Goal: Task Accomplishment & Management: Complete application form

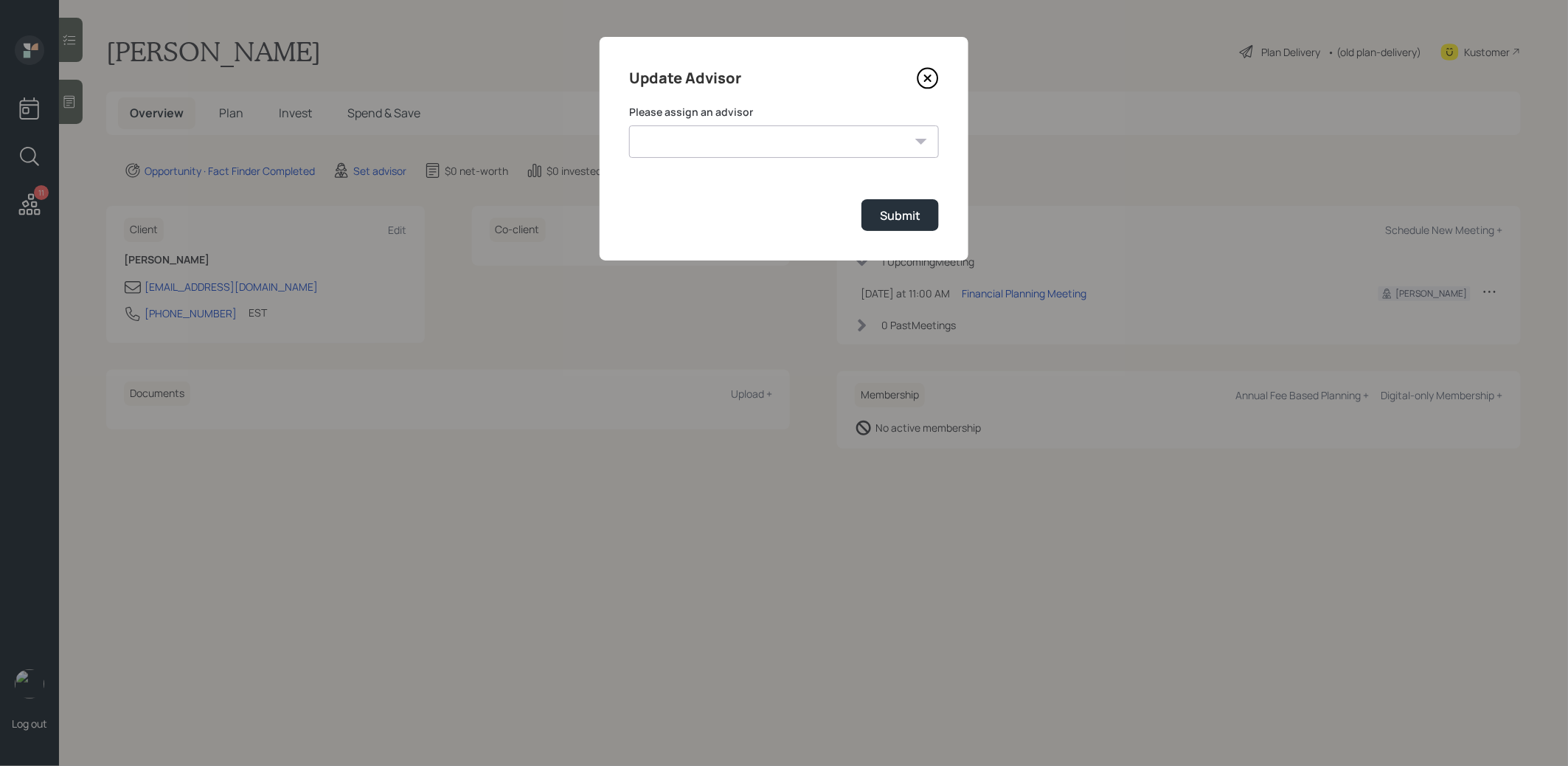
click at [837, 147] on select "[PERSON_NAME] [PERSON_NAME] [PERSON_NAME] [PERSON_NAME] End [PERSON_NAME] [PERS…" at bounding box center [784, 142] width 309 height 32
select select "8b79112e-3cfb-44f9-89e7-15267fe946c1"
click at [629, 126] on select "[PERSON_NAME] [PERSON_NAME] [PERSON_NAME] [PERSON_NAME] End [PERSON_NAME] [PERS…" at bounding box center [784, 142] width 309 height 32
click at [893, 211] on div "Submit" at bounding box center [899, 215] width 40 height 16
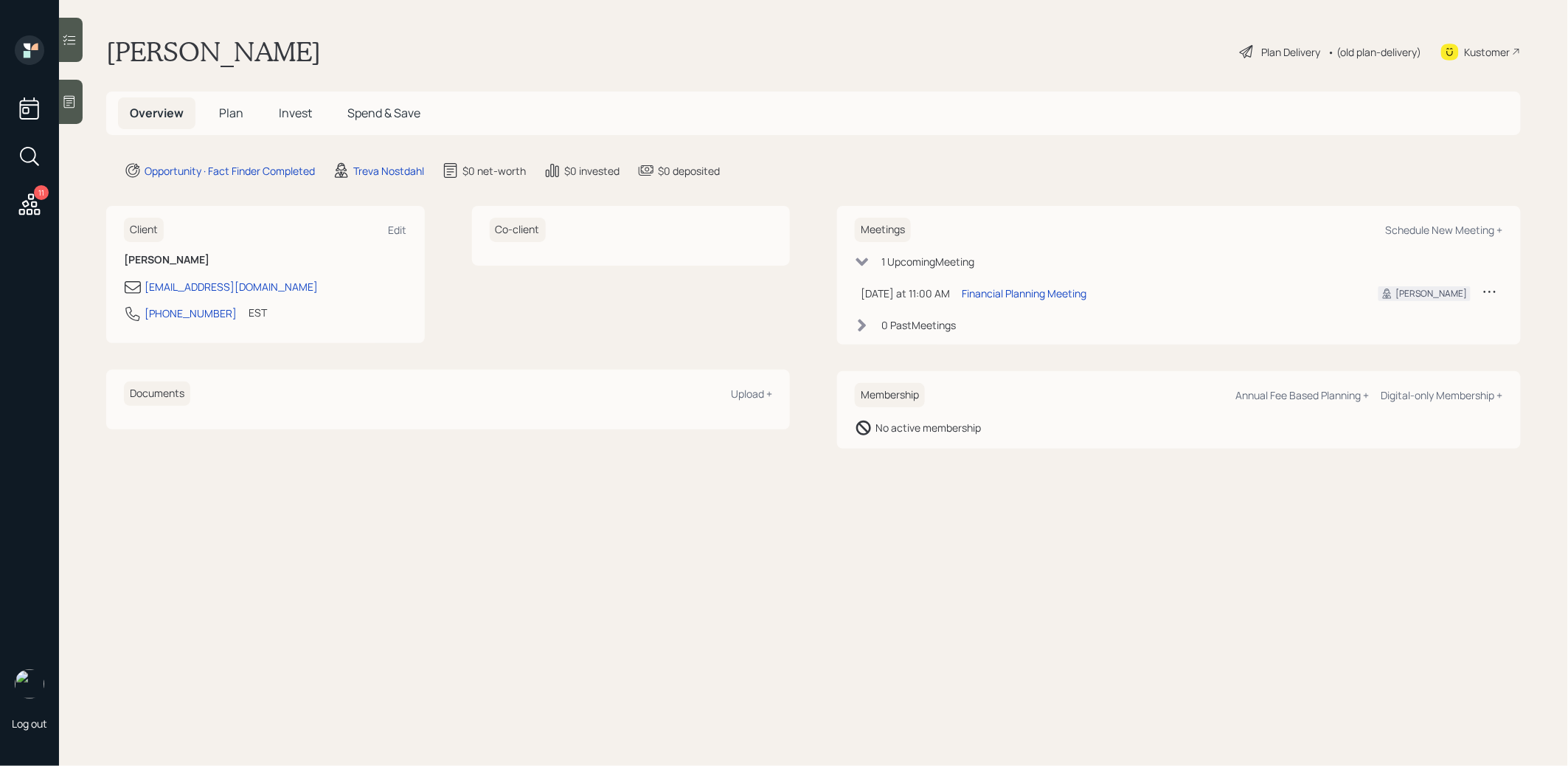
click at [64, 104] on icon at bounding box center [70, 103] width 11 height 12
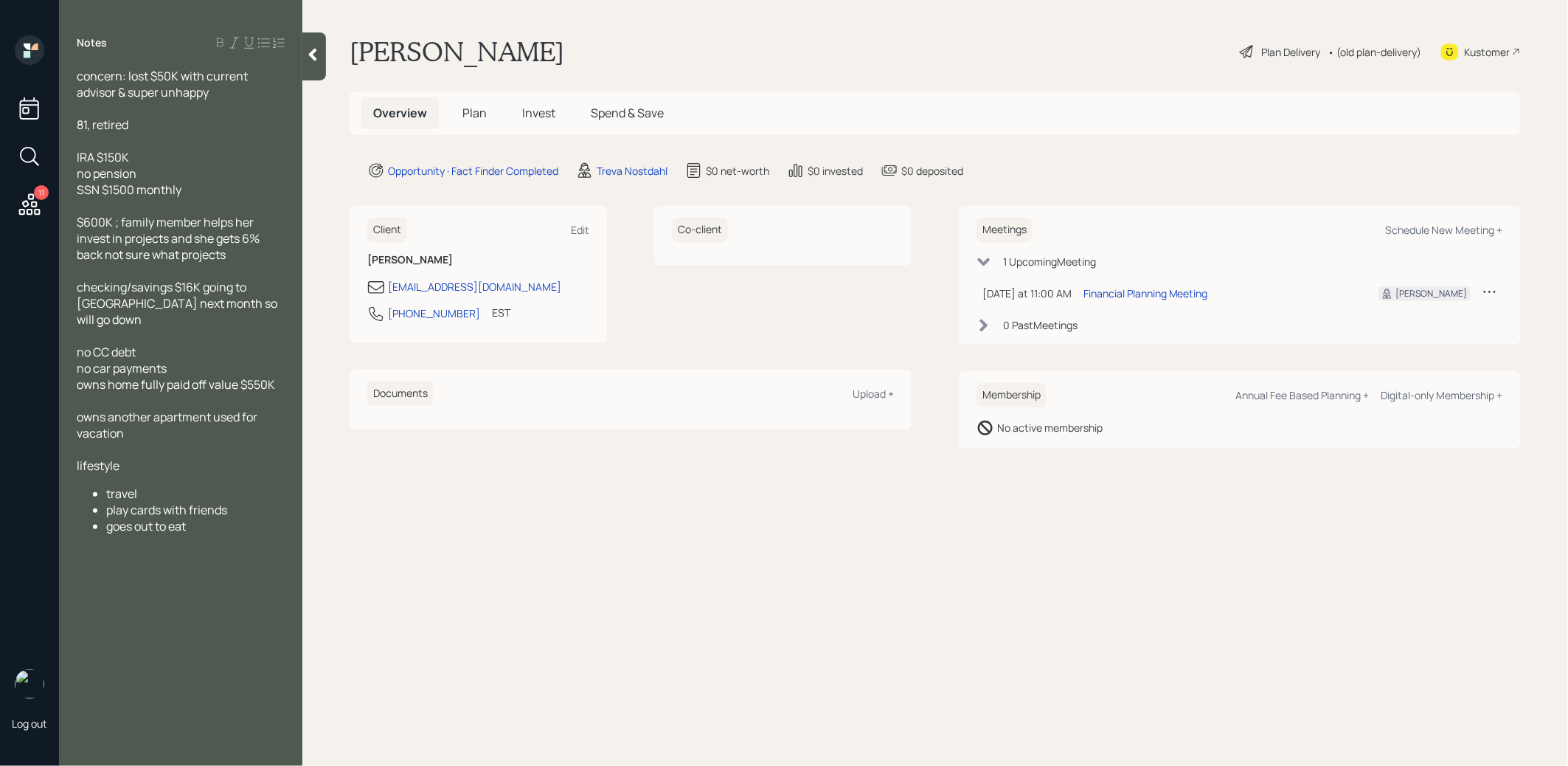
click at [472, 112] on span "Plan" at bounding box center [474, 112] width 24 height 16
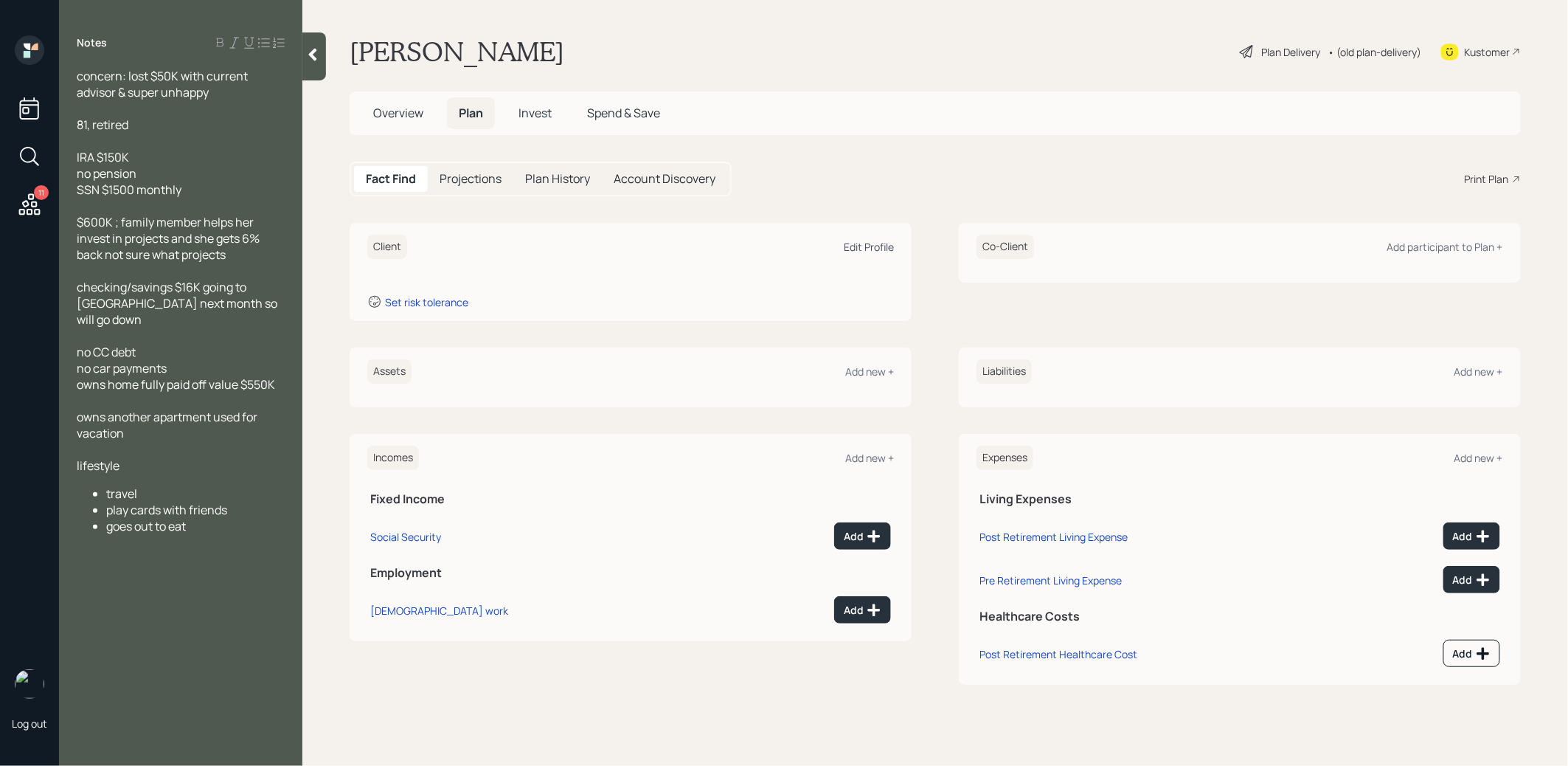
click at [865, 251] on div "Edit Profile" at bounding box center [868, 247] width 50 height 14
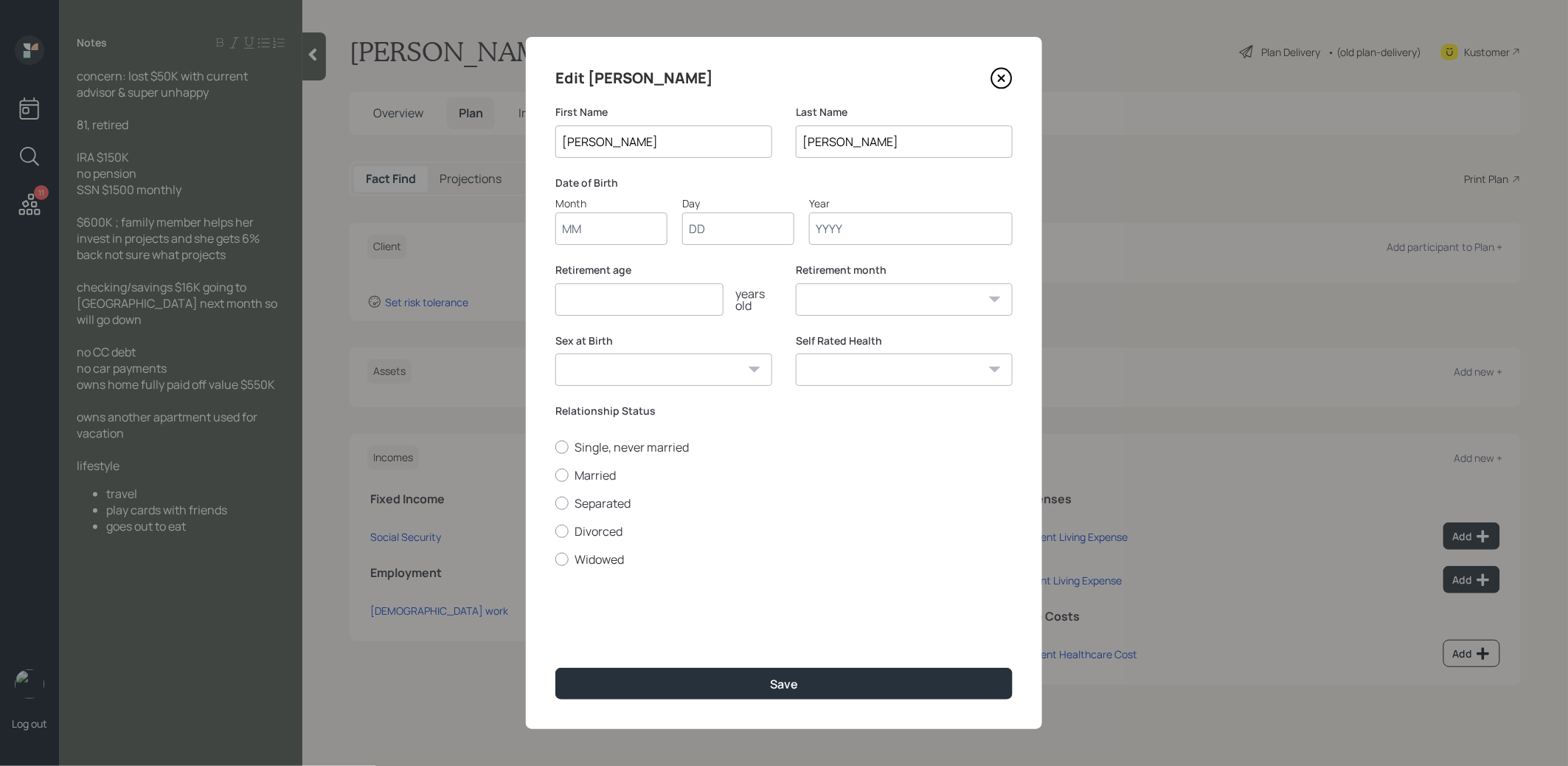
click at [586, 237] on input "Month" at bounding box center [612, 228] width 112 height 32
type input "01"
type input "1950"
select select "1"
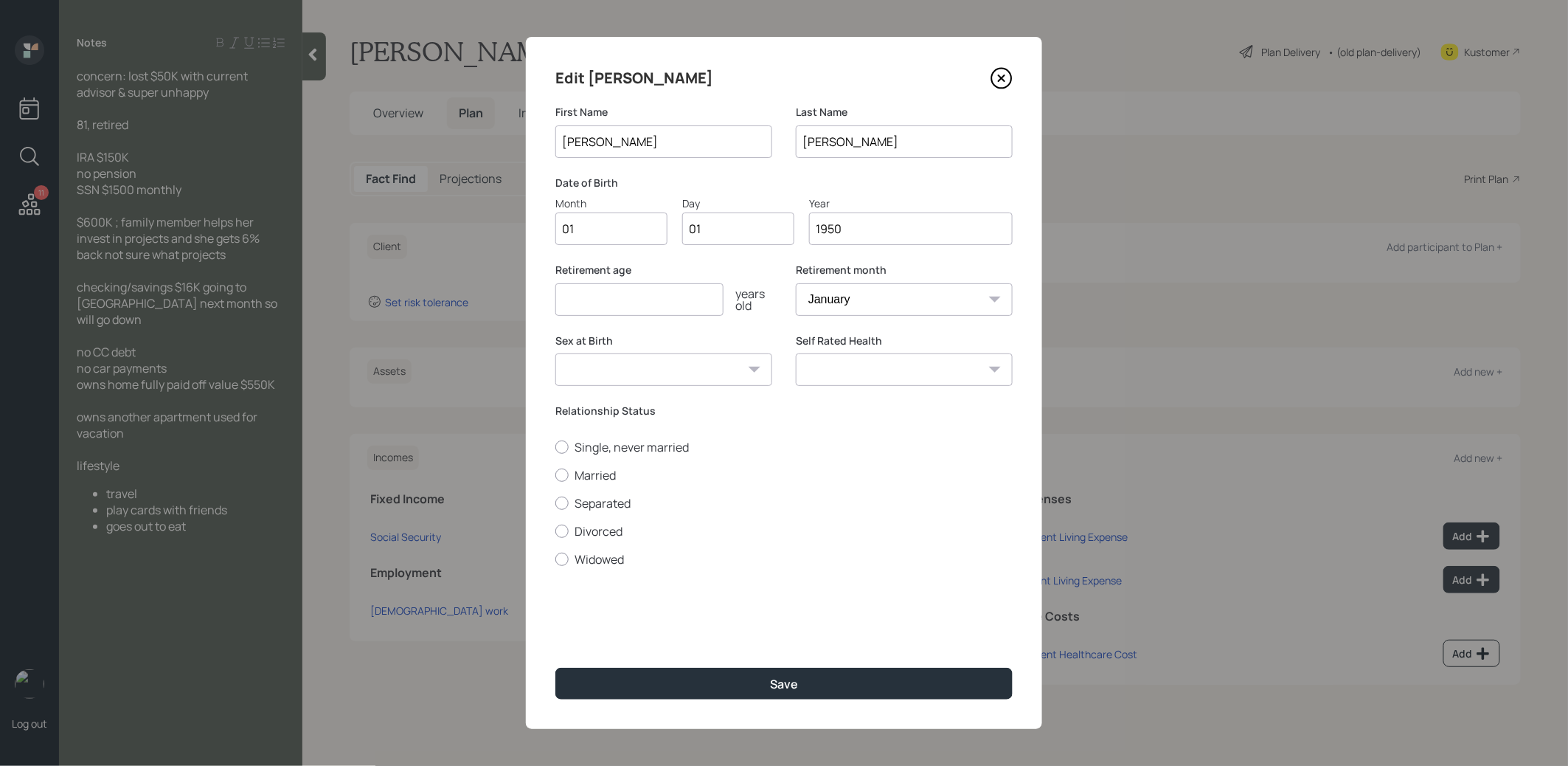
type input "1950"
click at [582, 309] on input "number" at bounding box center [639, 300] width 168 height 32
type input "67"
click at [677, 685] on button "Save" at bounding box center [784, 684] width 457 height 32
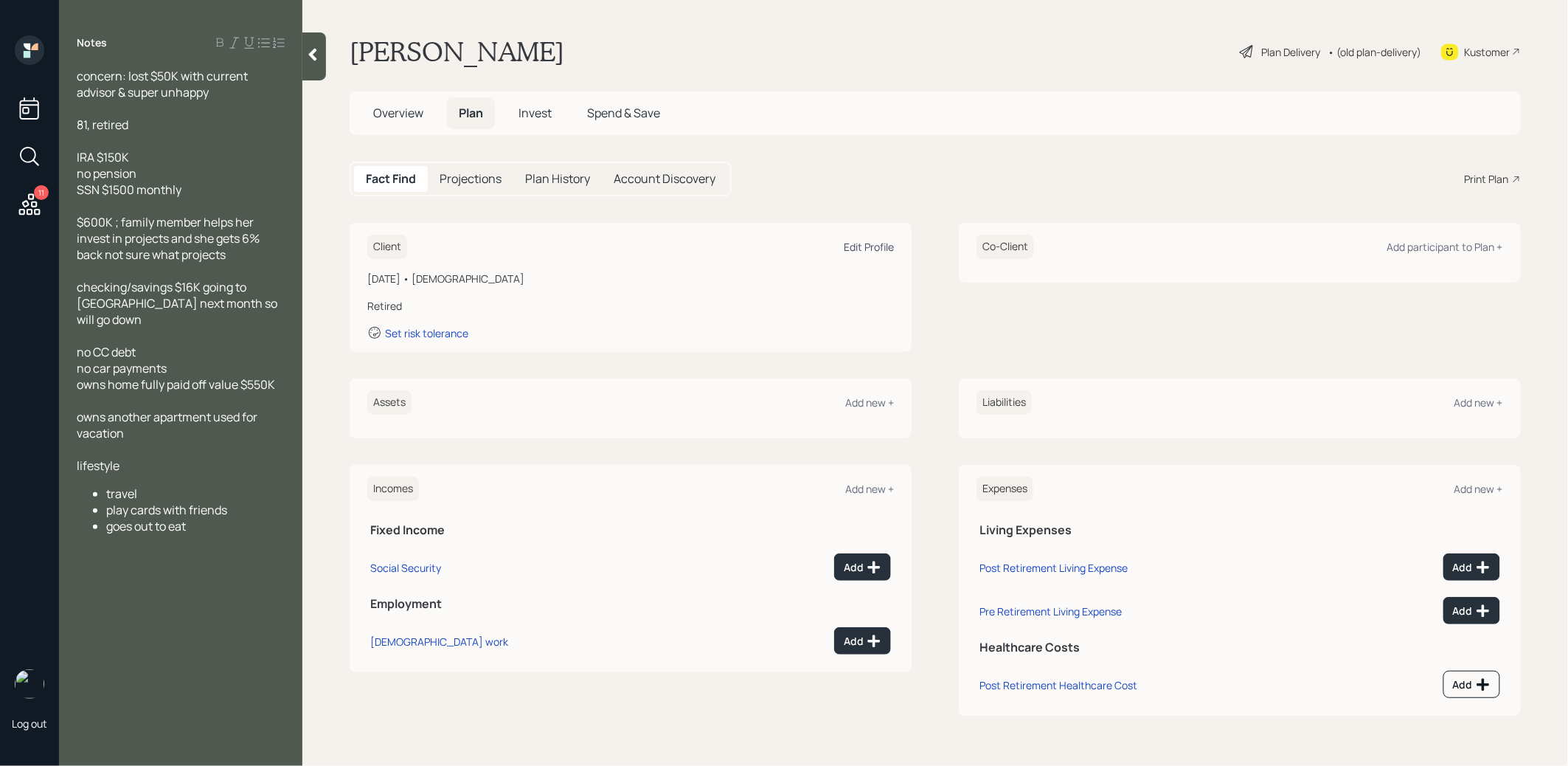
click at [861, 245] on div "Edit Profile" at bounding box center [868, 247] width 50 height 14
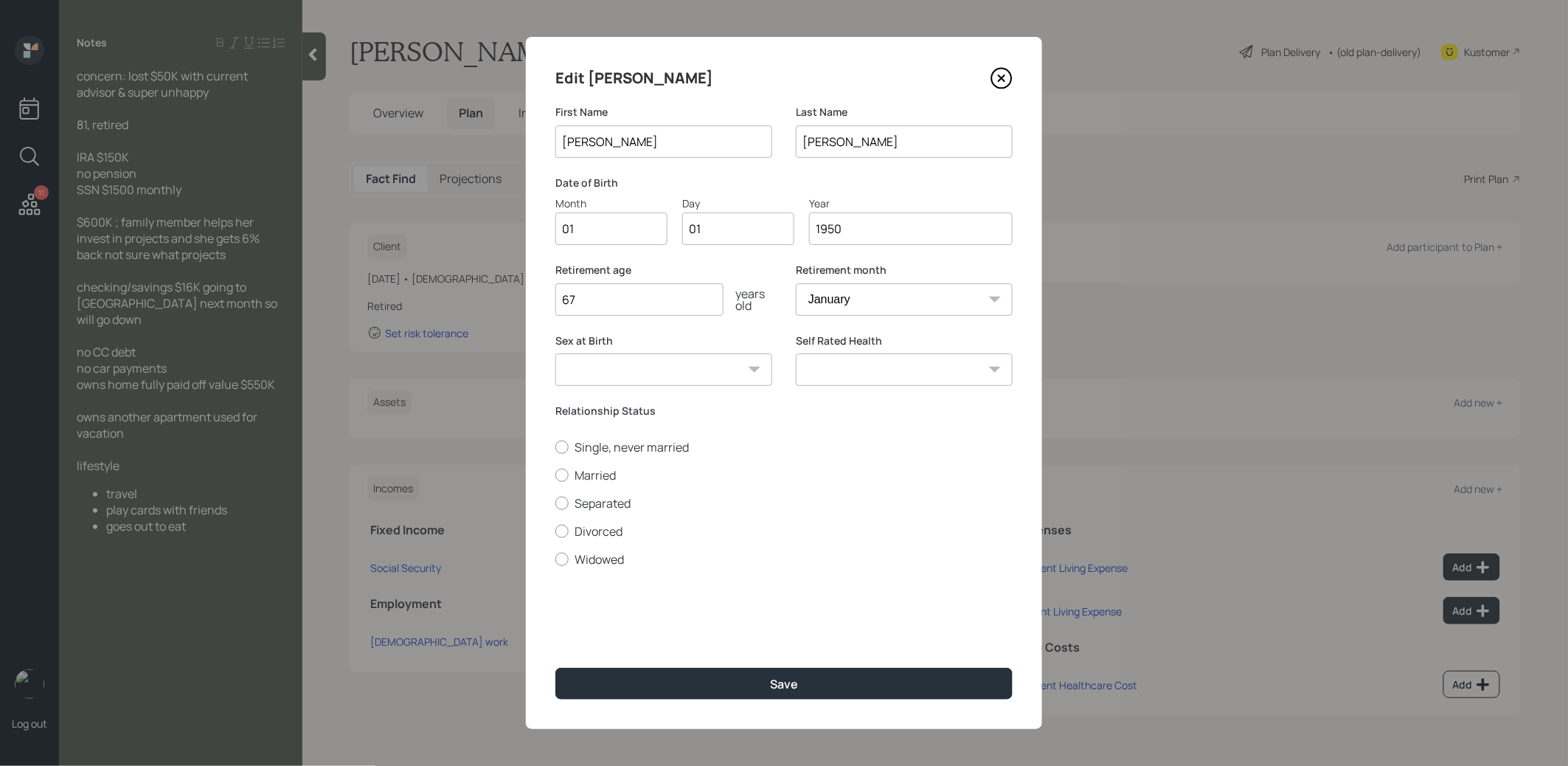
click at [858, 228] on input "1950" at bounding box center [910, 228] width 203 height 32
type input "1945"
click at [710, 689] on button "Save" at bounding box center [784, 684] width 457 height 32
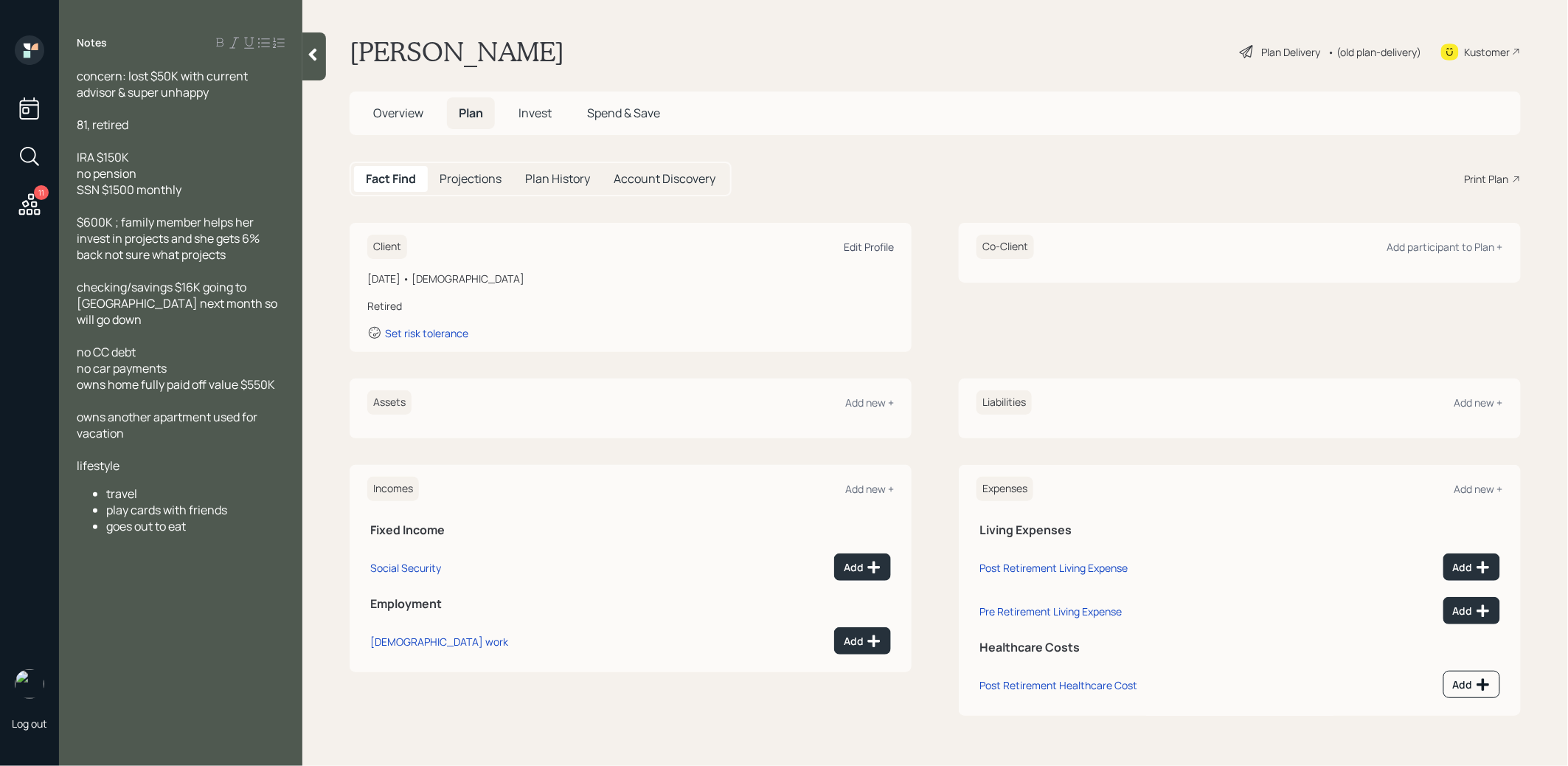
click at [864, 241] on div "Edit Profile" at bounding box center [868, 247] width 50 height 14
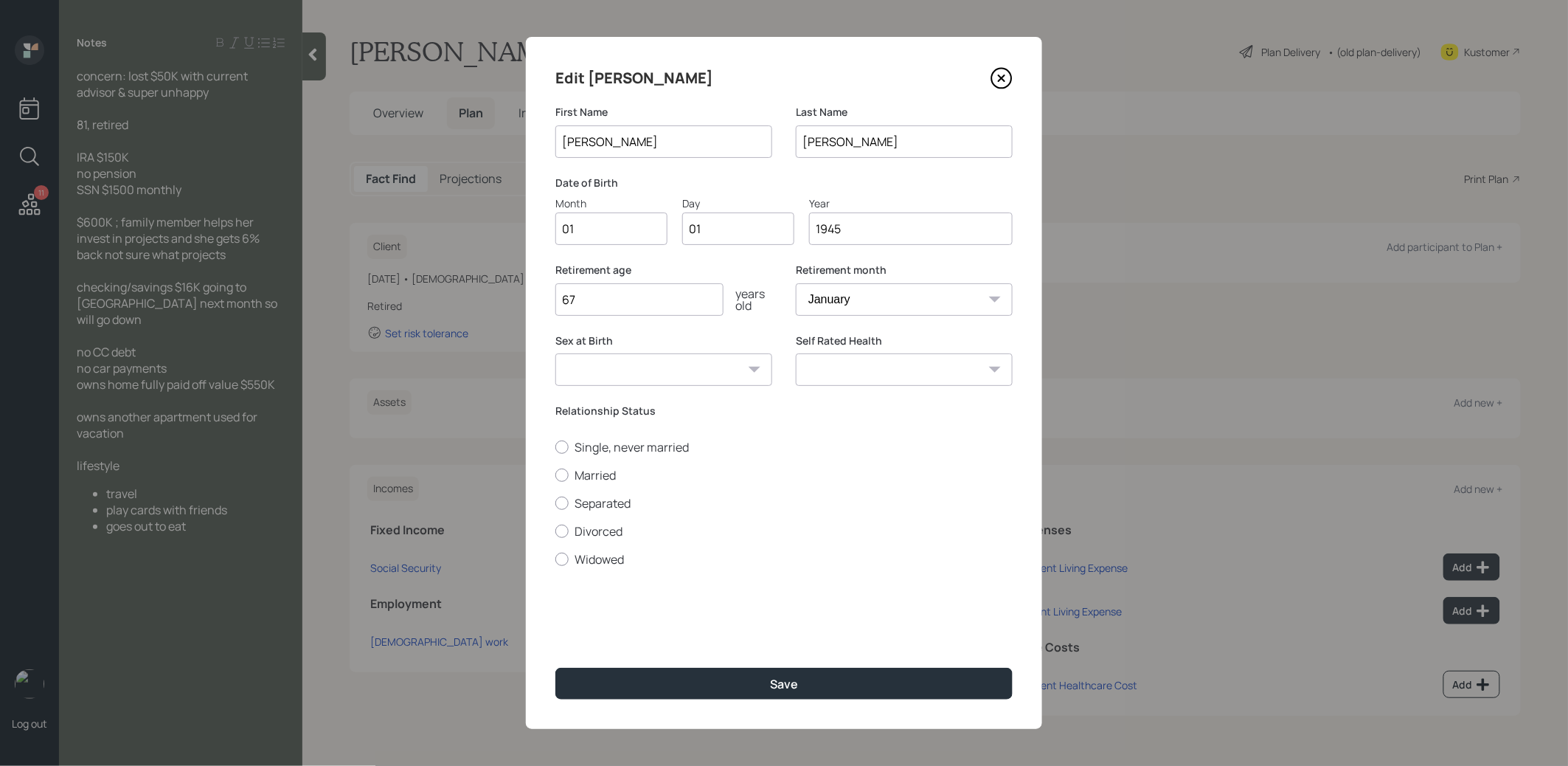
click at [870, 229] on input "1945" at bounding box center [910, 228] width 203 height 32
type input "1944"
click at [742, 684] on button "Save" at bounding box center [784, 684] width 457 height 32
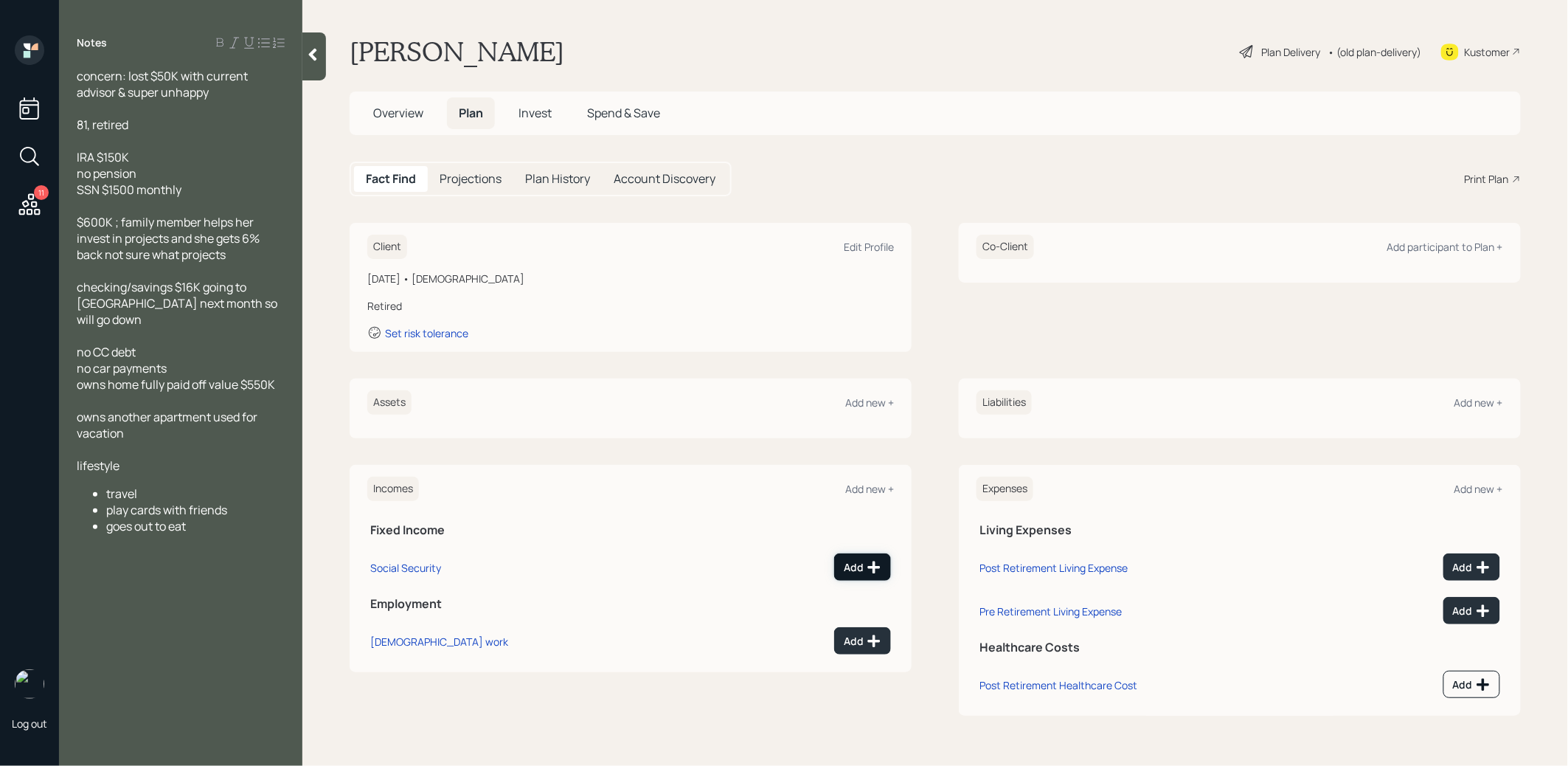
click at [864, 570] on div "Add" at bounding box center [862, 567] width 37 height 15
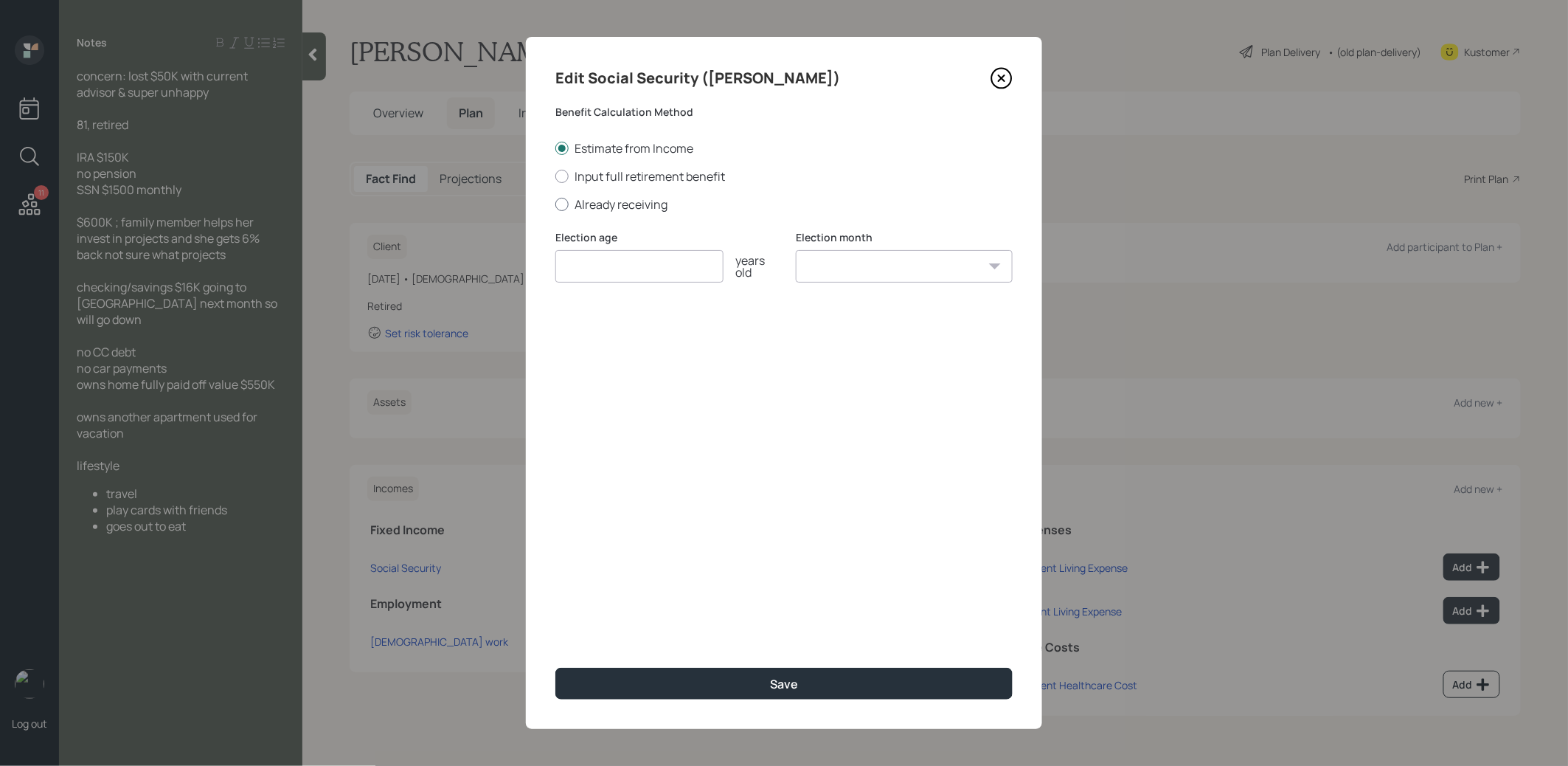
click at [561, 202] on div at bounding box center [562, 204] width 13 height 13
click at [555, 203] on input "Already receiving" at bounding box center [554, 203] width 1 height 1
radio input "true"
click at [595, 270] on input "number" at bounding box center [639, 266] width 168 height 32
type input "67"
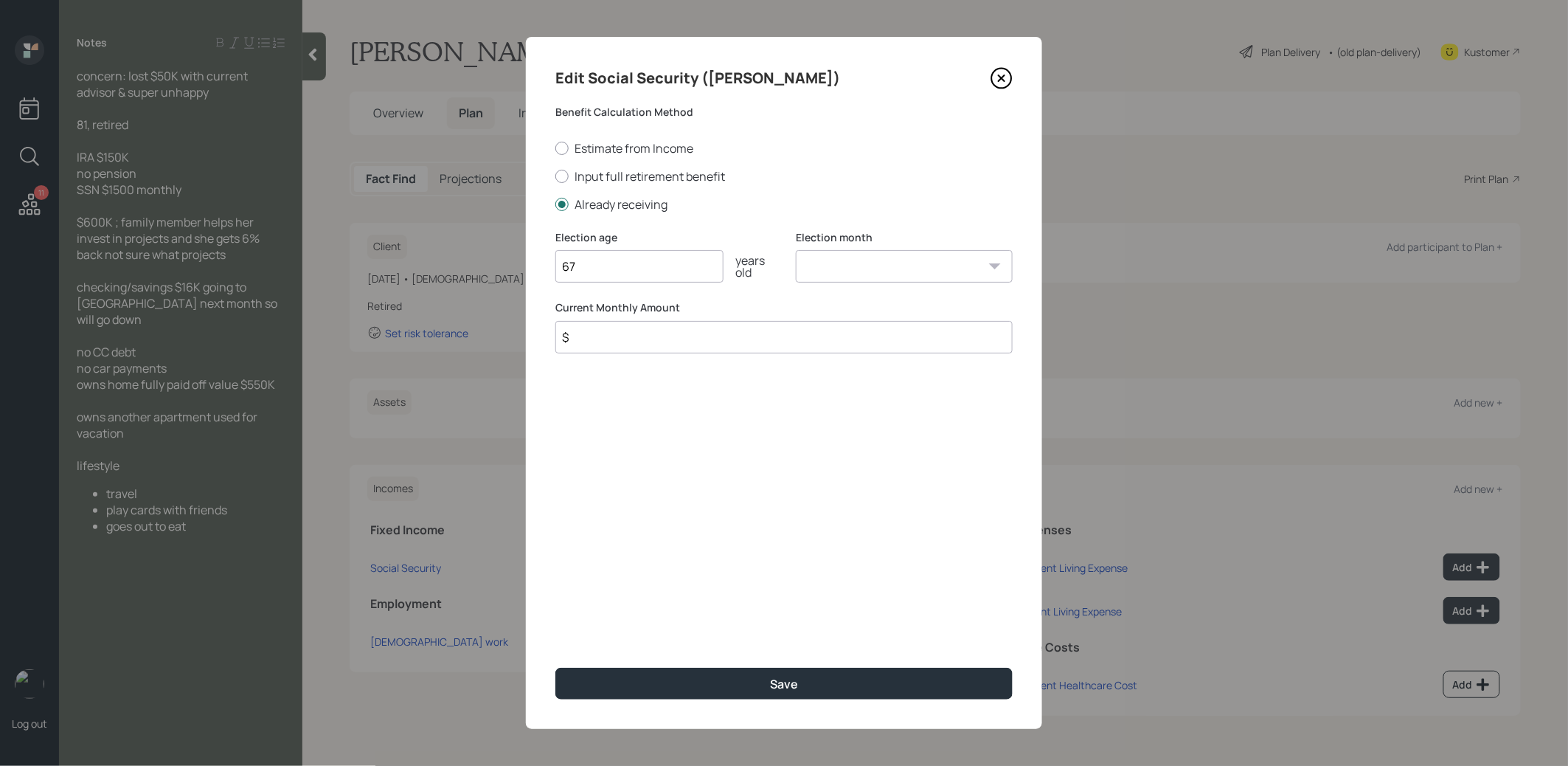
click at [892, 276] on select "January February March April May June July August September October November De…" at bounding box center [903, 266] width 217 height 32
select select "1"
click at [795, 250] on select "January February March April May June July August September October November De…" at bounding box center [903, 266] width 217 height 32
click at [654, 345] on input "$" at bounding box center [784, 337] width 457 height 32
type input "$ 1,500"
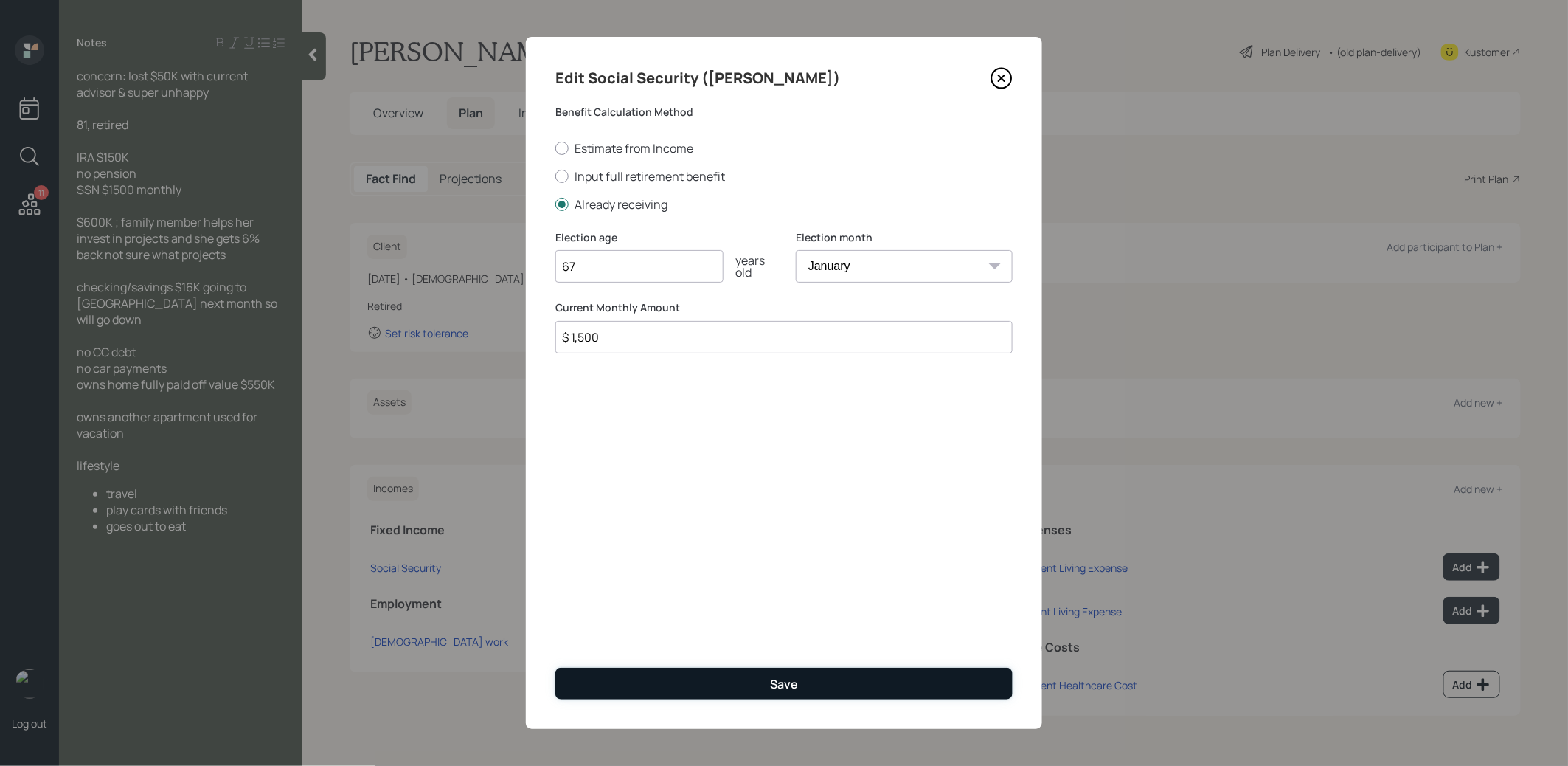
click at [834, 680] on button "Save" at bounding box center [784, 684] width 457 height 32
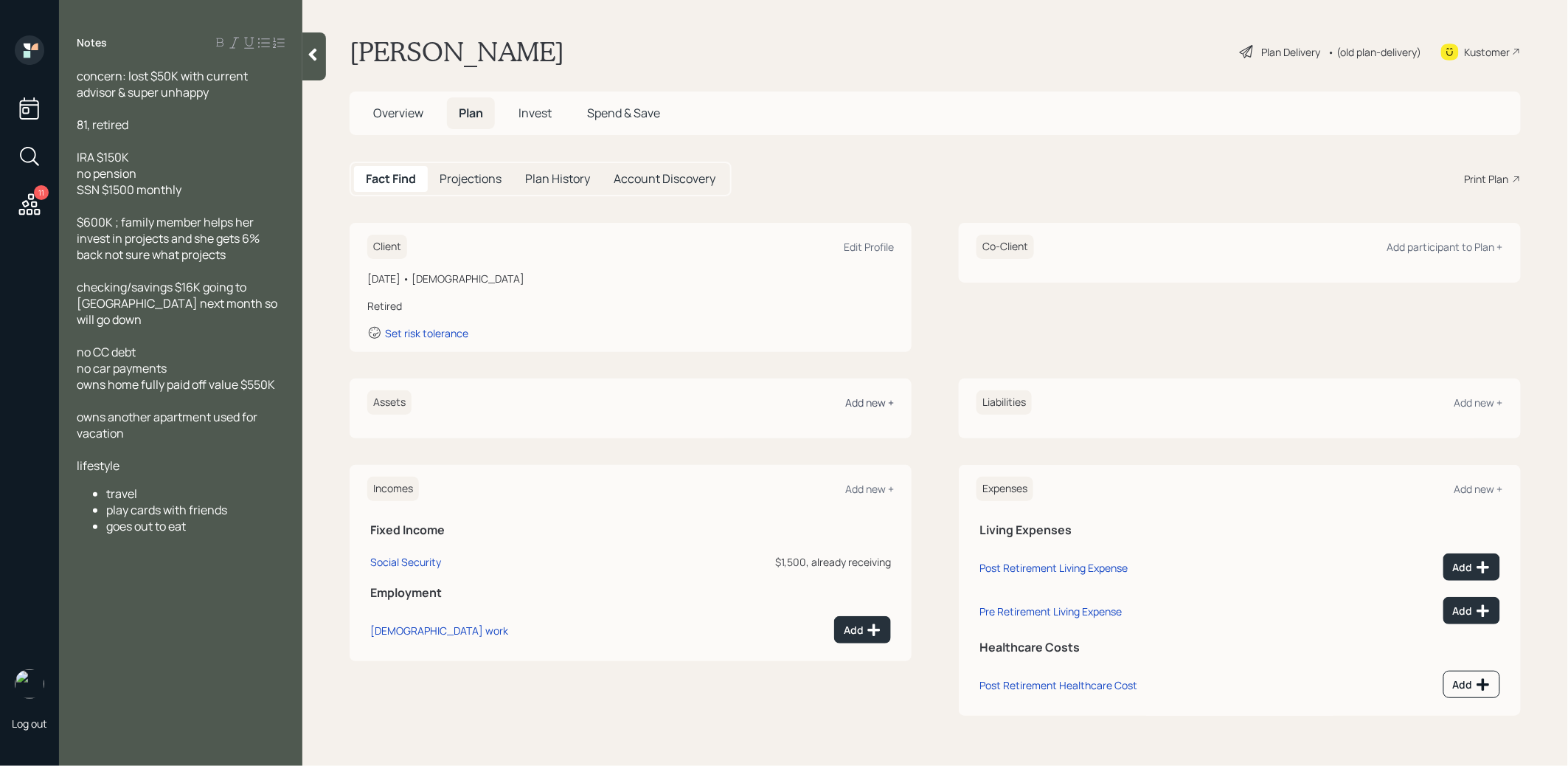
click at [861, 403] on div "Add new +" at bounding box center [869, 402] width 49 height 14
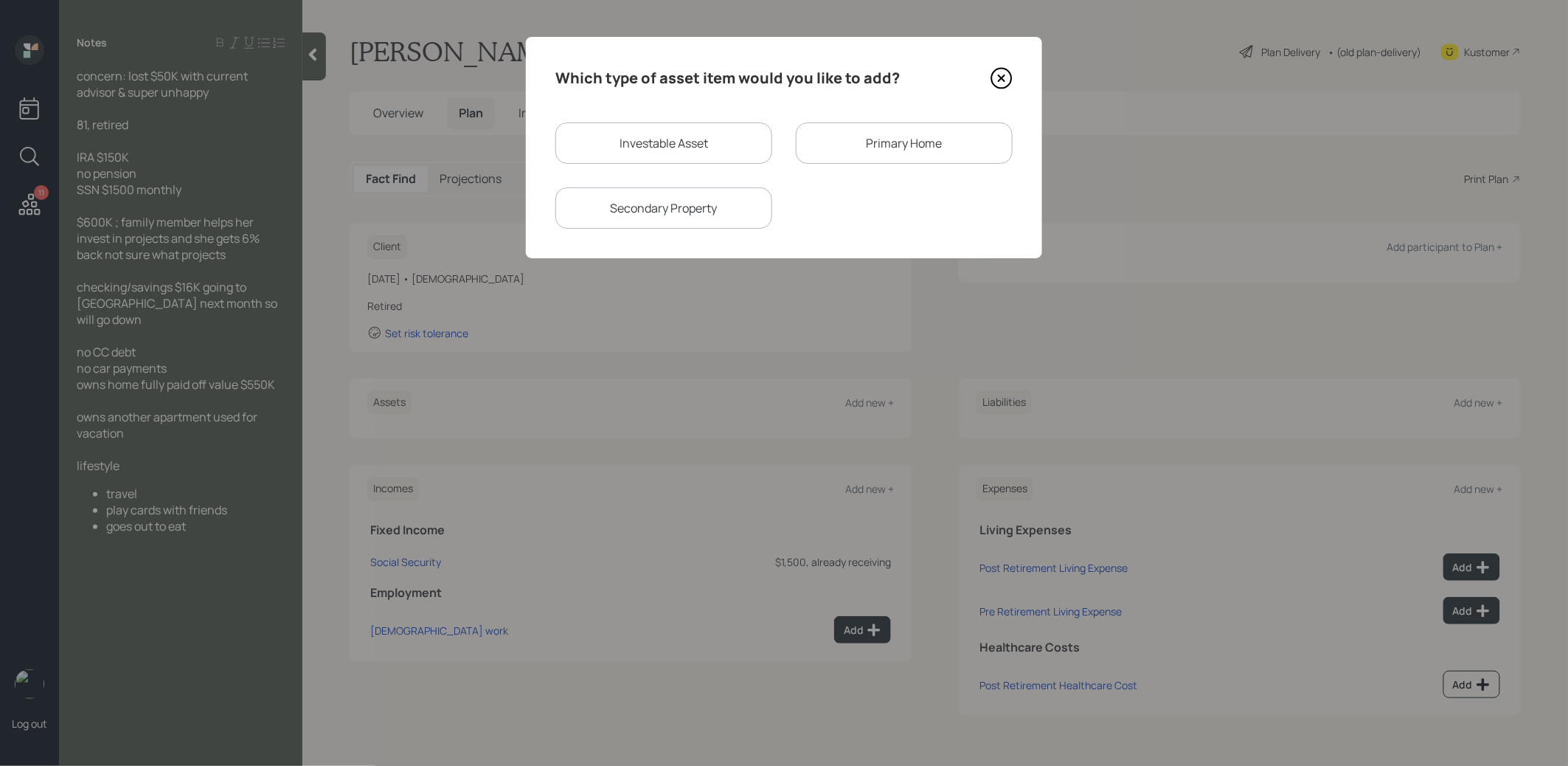
click at [642, 146] on div "Investable Asset" at bounding box center [663, 143] width 217 height 41
select select "taxable"
select select "balanced"
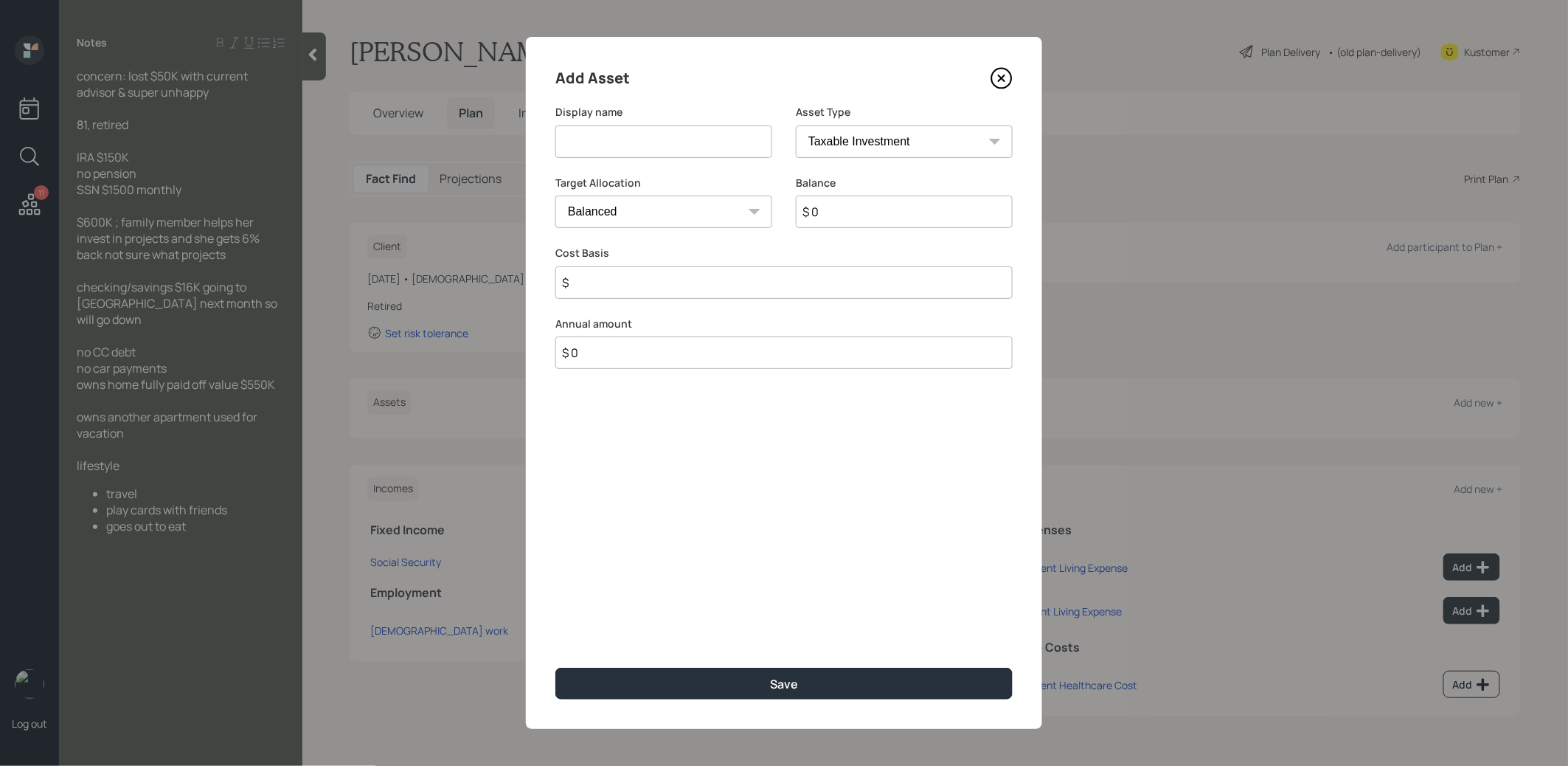
click at [626, 147] on input at bounding box center [663, 142] width 217 height 32
type input "IRA"
click at [866, 137] on select "SEP [PERSON_NAME] IRA 401(k) [PERSON_NAME] 401(k) 403(b) [PERSON_NAME] 403(b) 4…" at bounding box center [903, 142] width 217 height 32
select select "ira"
click at [795, 126] on select "SEP [PERSON_NAME] IRA 401(k) [PERSON_NAME] 401(k) 403(b) [PERSON_NAME] 403(b) 4…" at bounding box center [903, 142] width 217 height 32
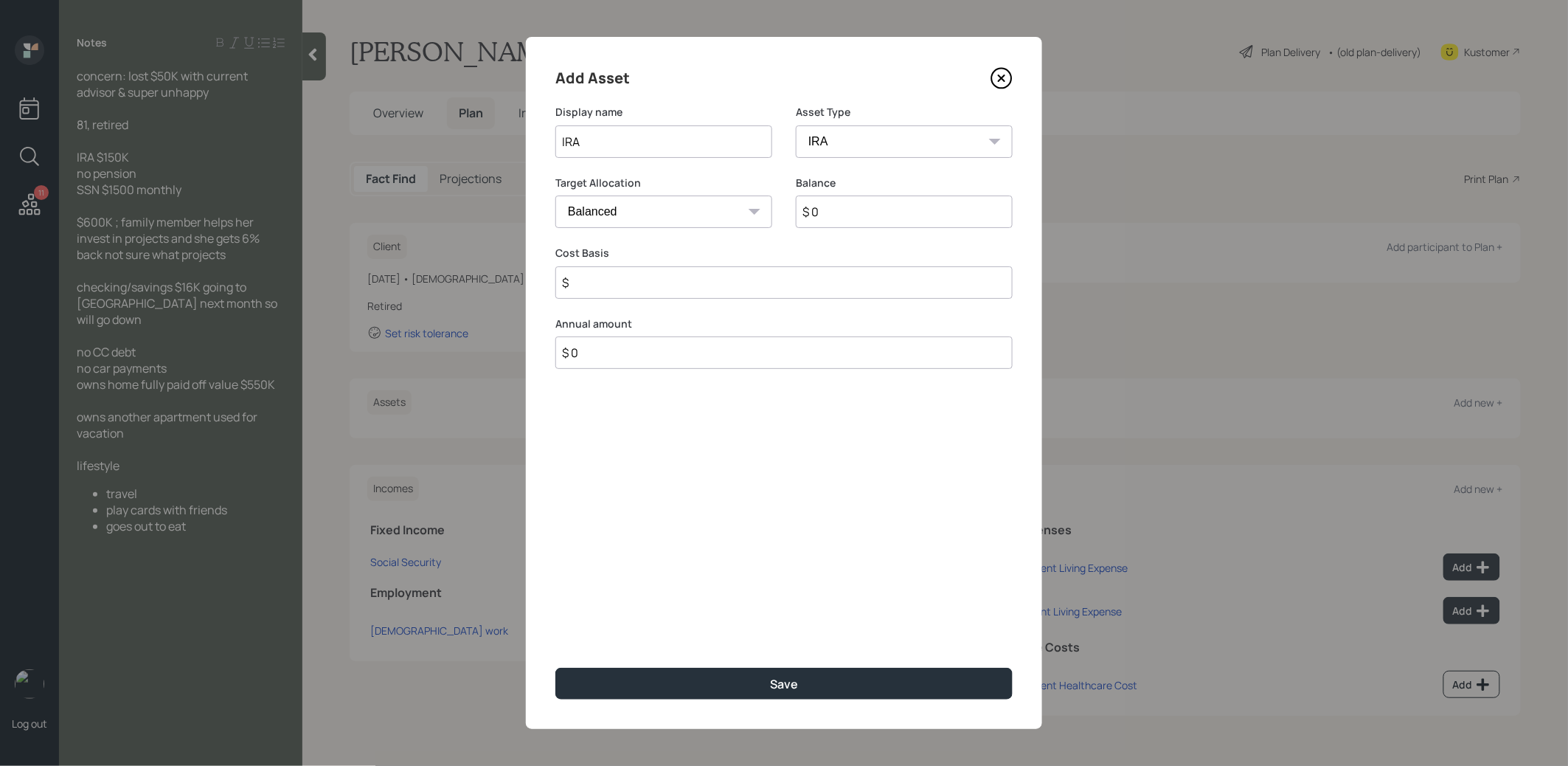
type input "$"
click at [855, 216] on input "$ 0" at bounding box center [903, 211] width 217 height 32
type input "$ 150,000"
click at [742, 292] on input "$" at bounding box center [784, 283] width 457 height 32
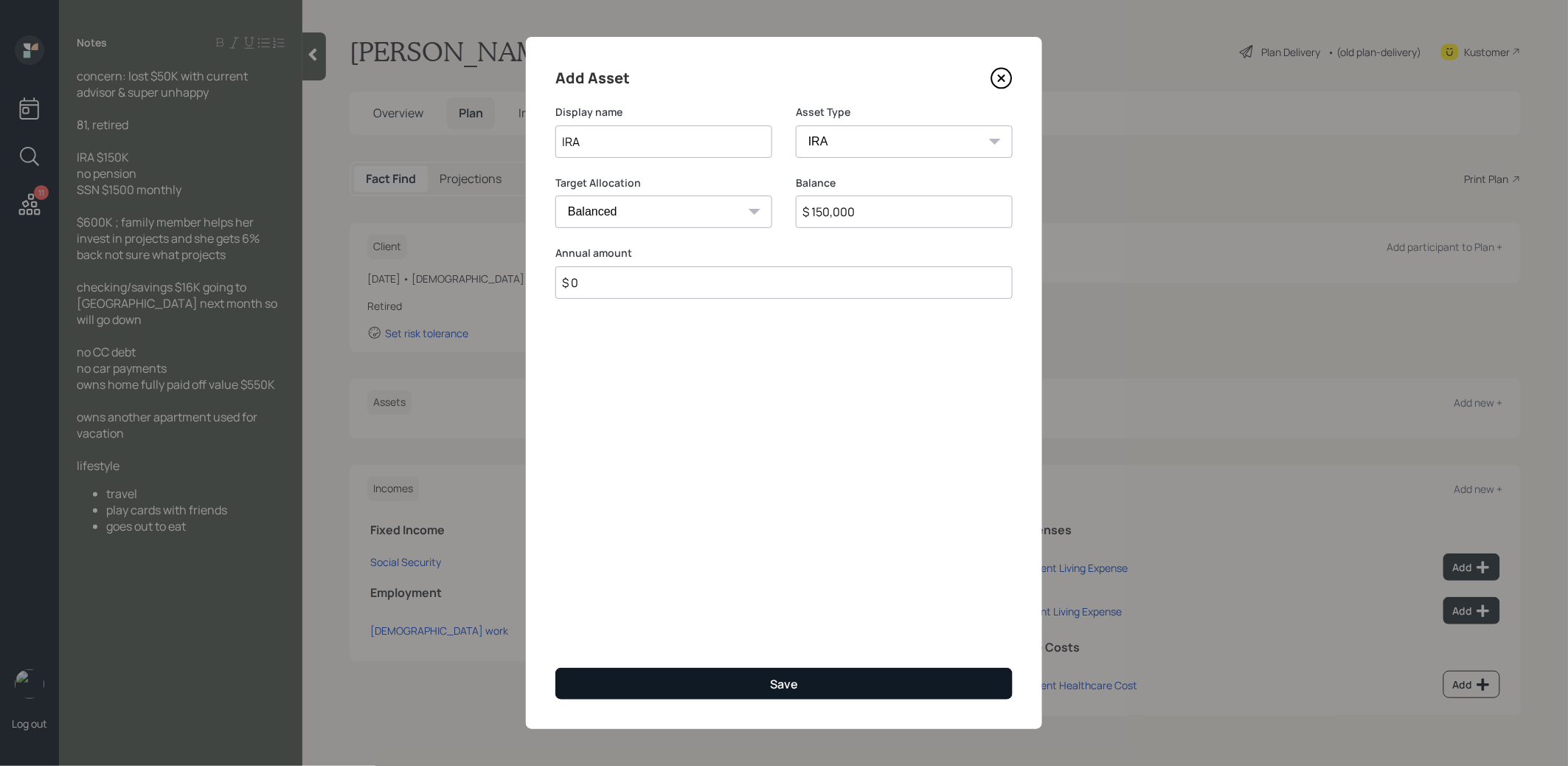
type input "$ 0"
click at [715, 685] on button "Save" at bounding box center [784, 684] width 457 height 32
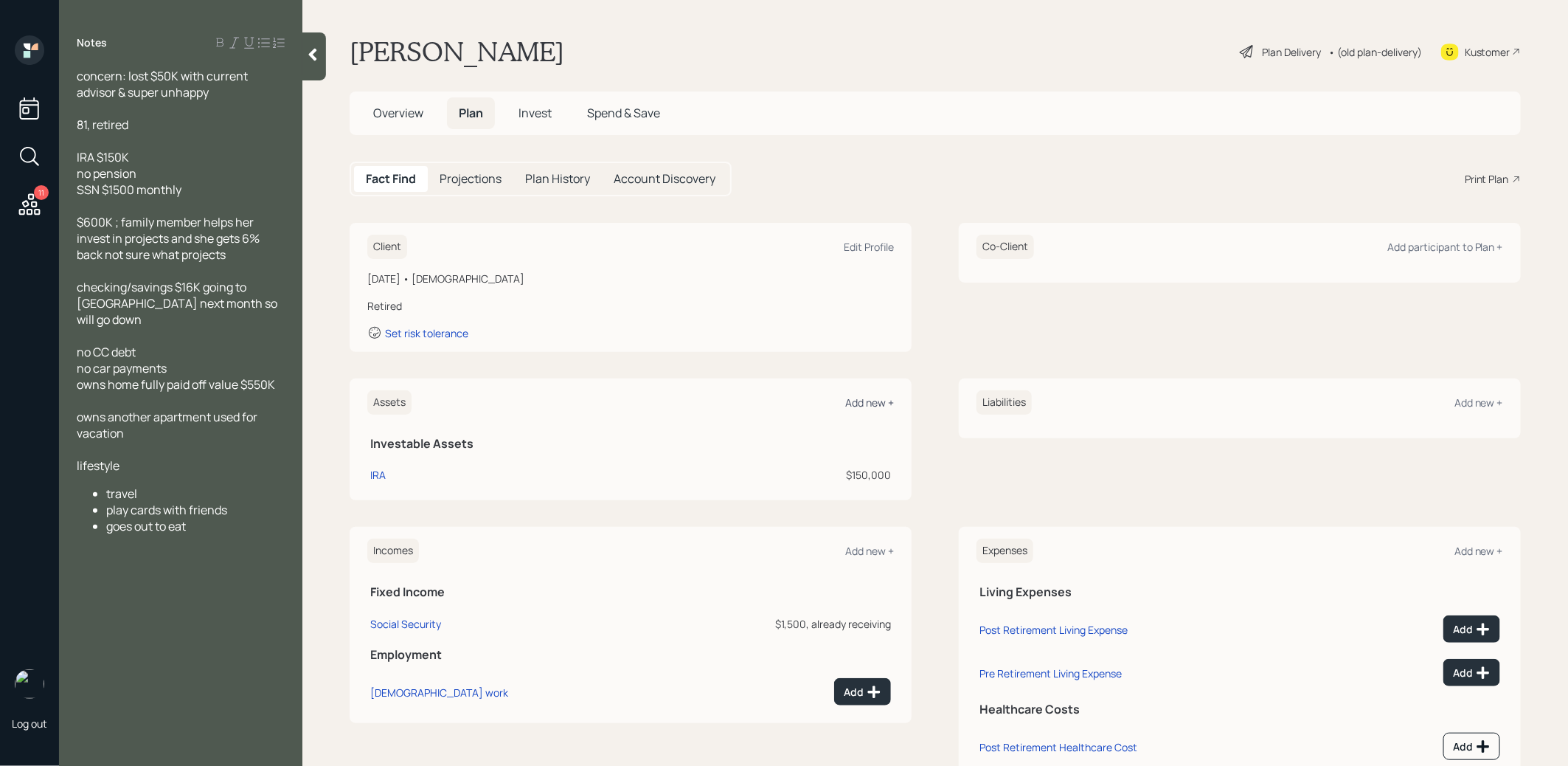
click at [877, 401] on div "Add new +" at bounding box center [869, 402] width 49 height 14
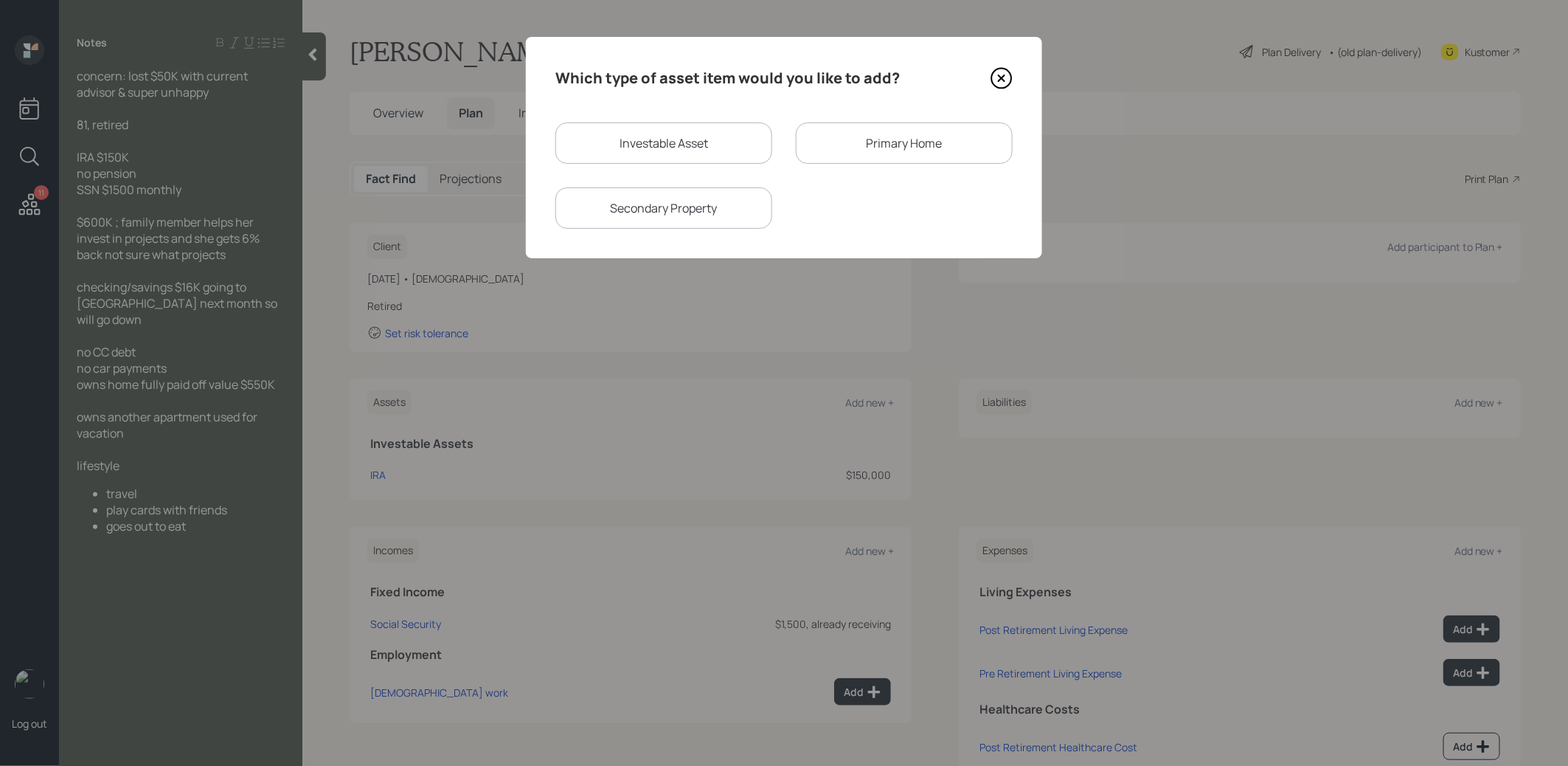
click at [615, 141] on div "Investable Asset" at bounding box center [663, 143] width 217 height 41
select select "taxable"
select select "balanced"
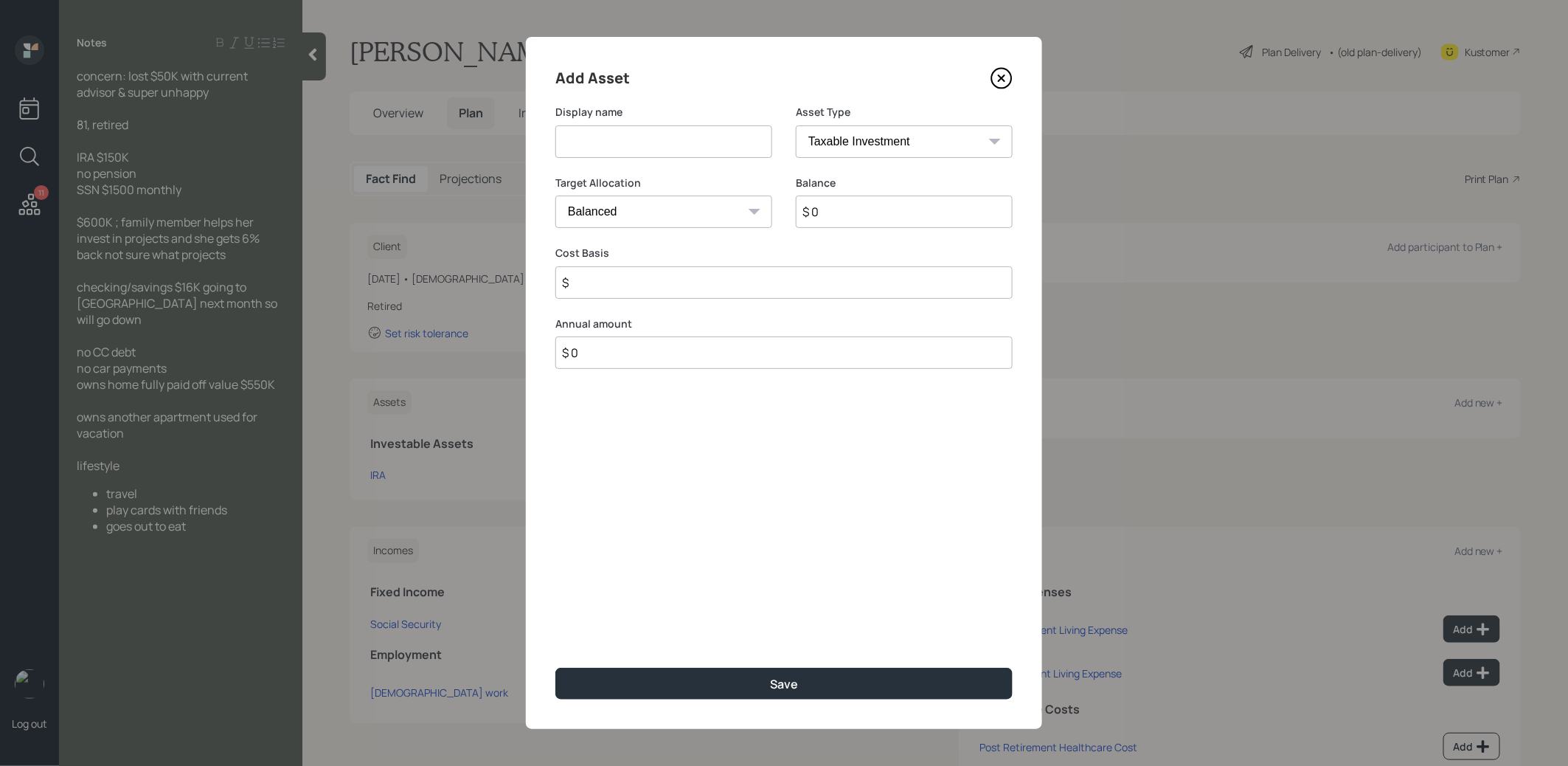
click at [603, 135] on input at bounding box center [663, 142] width 217 height 32
type input "B"
type input "Investments"
click at [825, 211] on input "$ 0" at bounding box center [903, 211] width 217 height 32
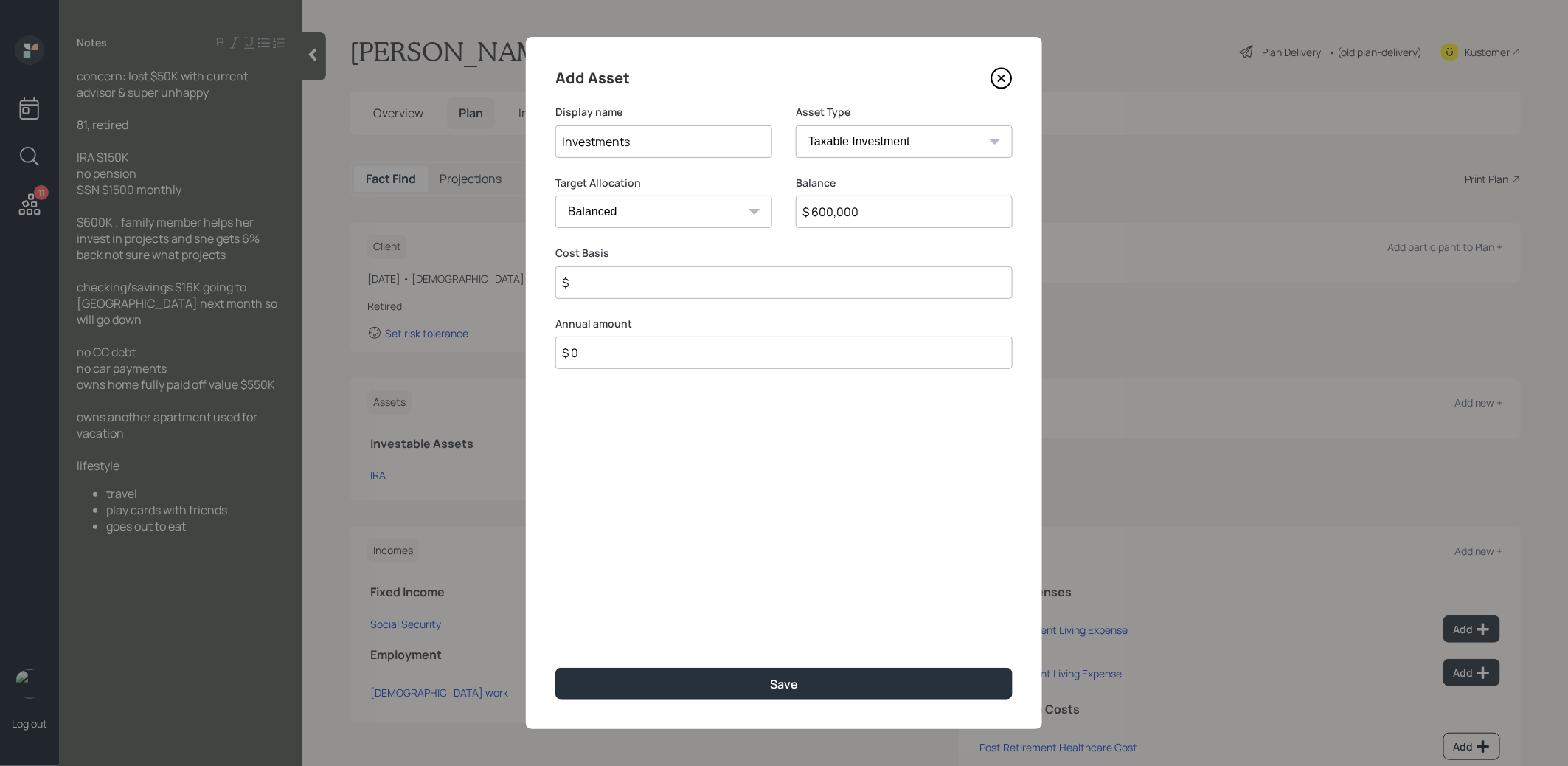
type input "$ 600,000"
click at [871, 139] on select "SEP [PERSON_NAME] IRA 401(k) [PERSON_NAME] 401(k) 403(b) [PERSON_NAME] 403(b) 4…" at bounding box center [903, 142] width 217 height 32
select select "emergency_fund"
click at [795, 126] on select "SEP [PERSON_NAME] IRA 401(k) [PERSON_NAME] 401(k) 403(b) [PERSON_NAME] 403(b) 4…" at bounding box center [903, 142] width 217 height 32
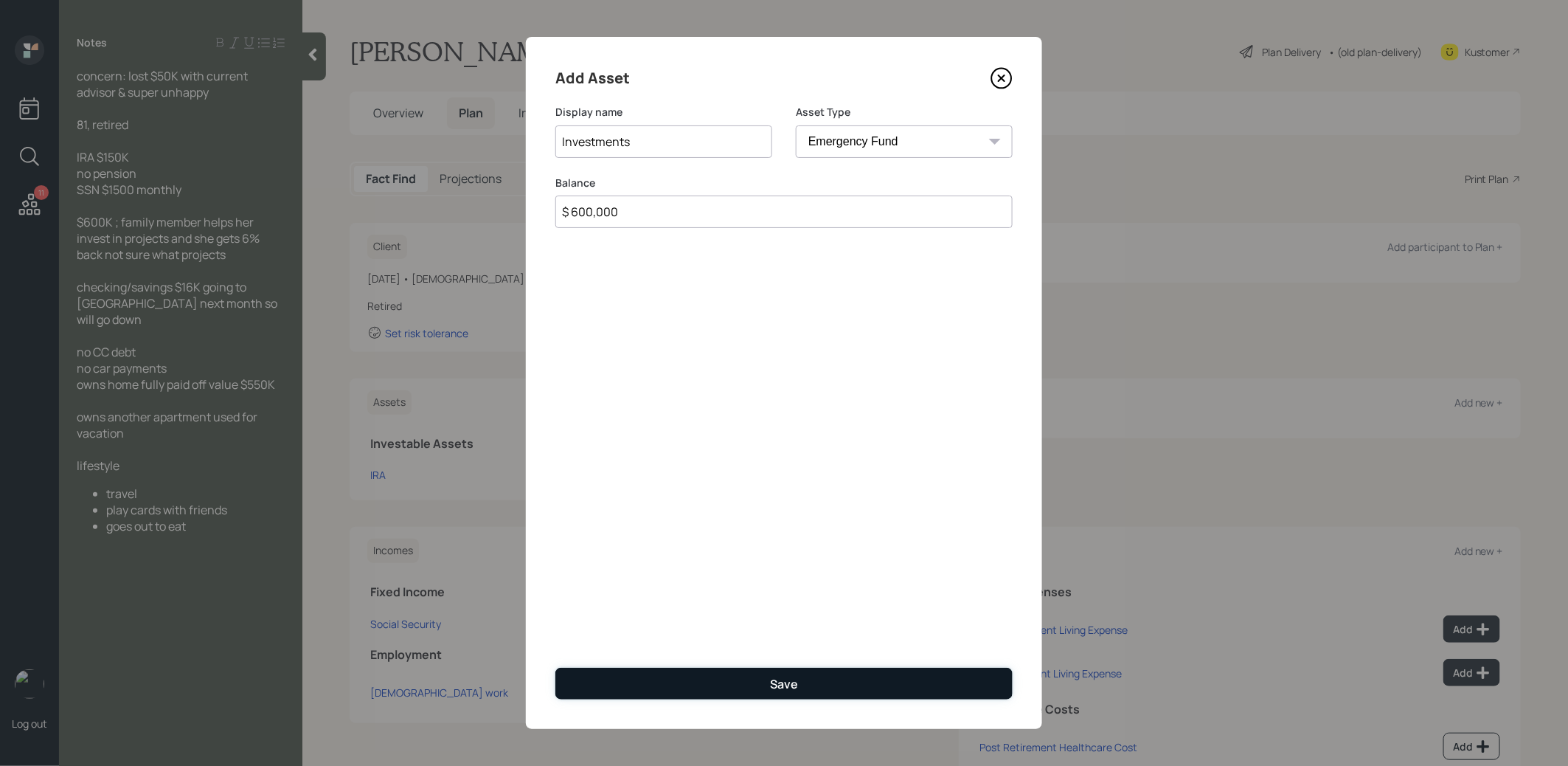
click at [685, 681] on button "Save" at bounding box center [784, 684] width 457 height 32
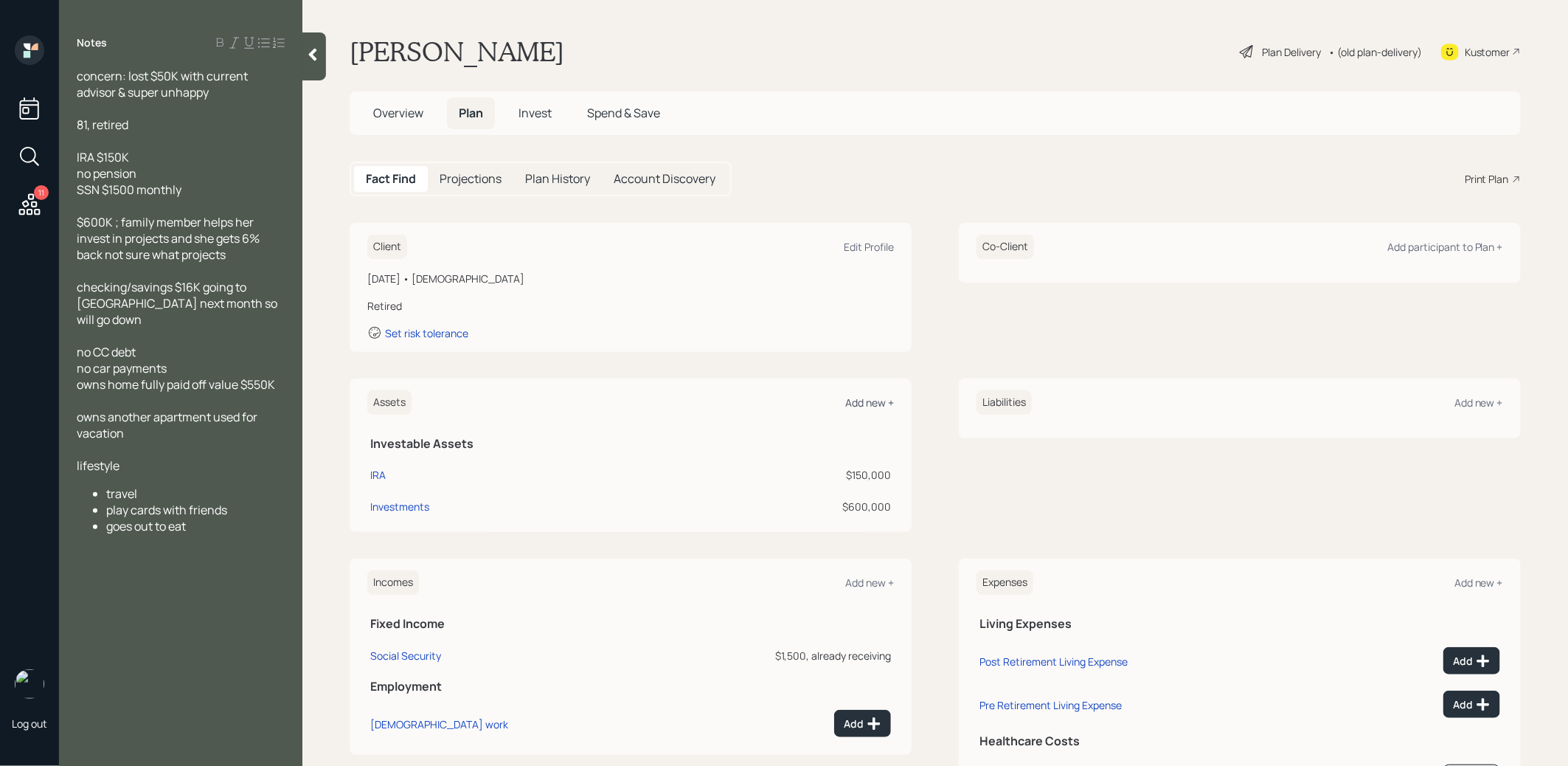
click at [859, 399] on div "Add new +" at bounding box center [869, 402] width 49 height 14
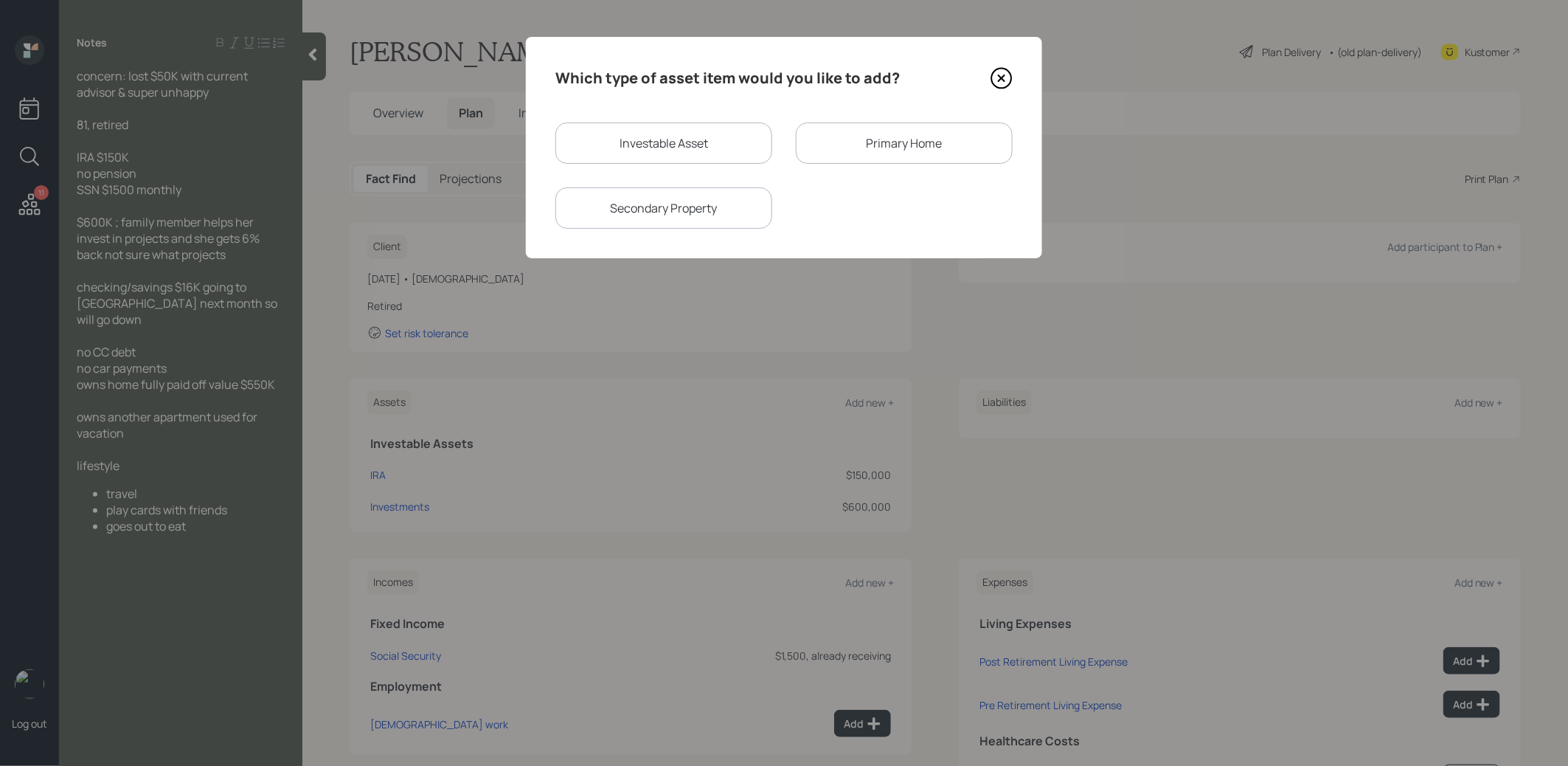
click at [651, 138] on div "Investable Asset" at bounding box center [663, 143] width 217 height 41
select select "taxable"
select select "balanced"
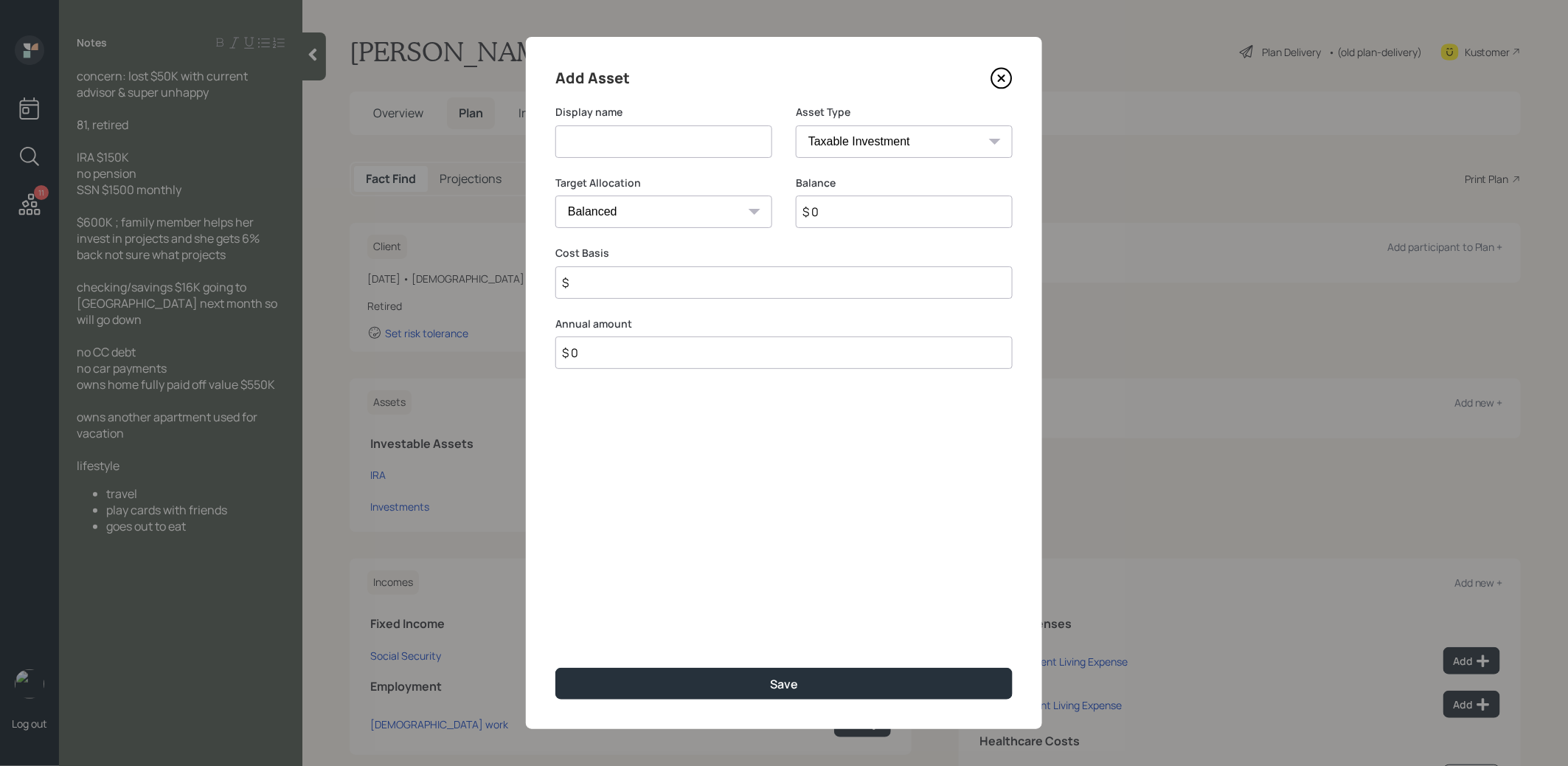
click at [631, 143] on input at bounding box center [663, 142] width 217 height 32
type input "Cash"
click at [915, 210] on input "$ 0" at bounding box center [903, 211] width 217 height 32
type input "$ 16,000"
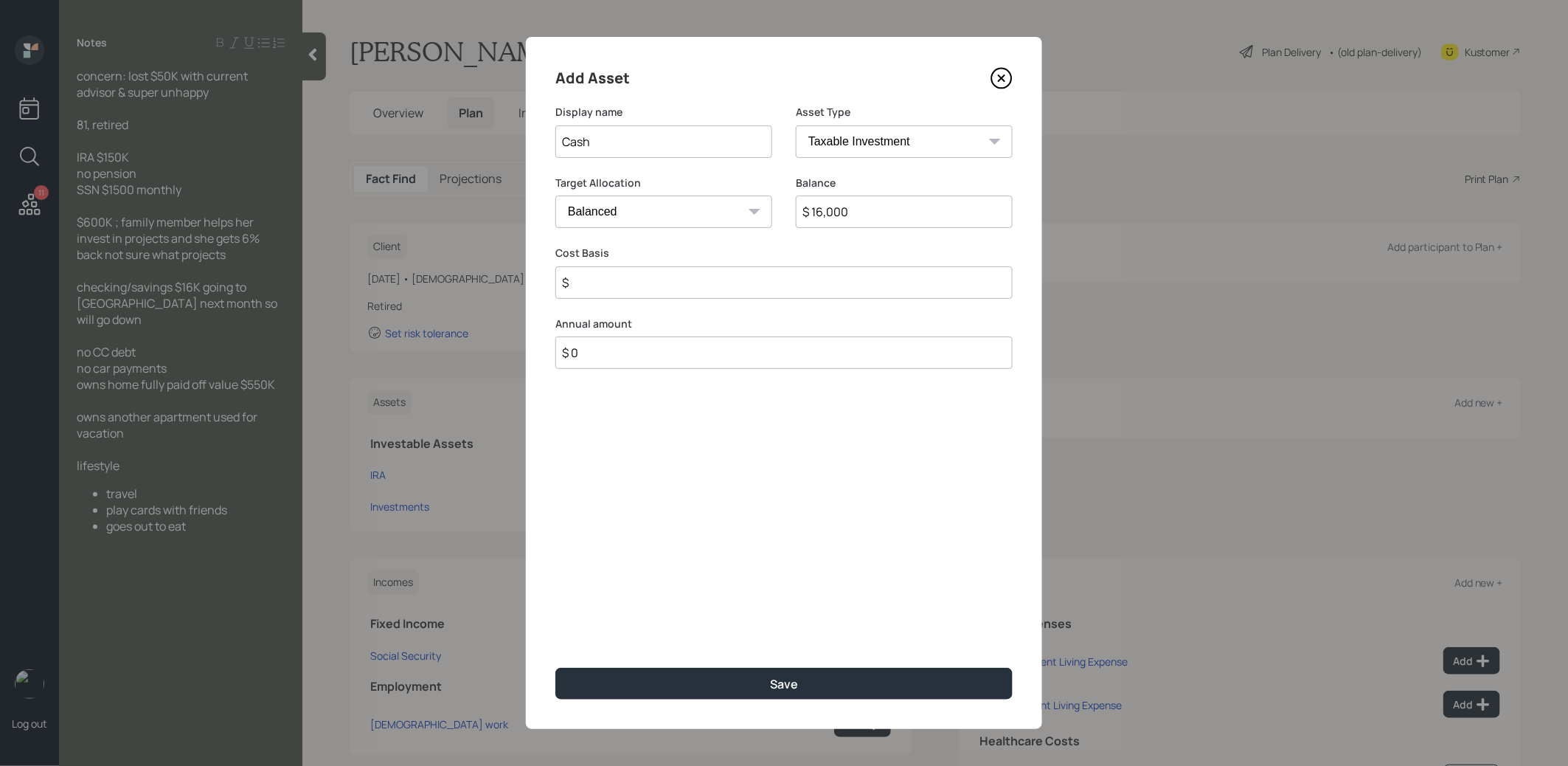
click at [746, 211] on select "Cash Conservative Balanced Aggressive" at bounding box center [663, 211] width 217 height 32
select select "uninvested"
click at [555, 195] on select "Cash Conservative Balanced Aggressive" at bounding box center [663, 211] width 217 height 32
click at [694, 277] on input "$" at bounding box center [784, 283] width 457 height 32
type input "$ 16,000"
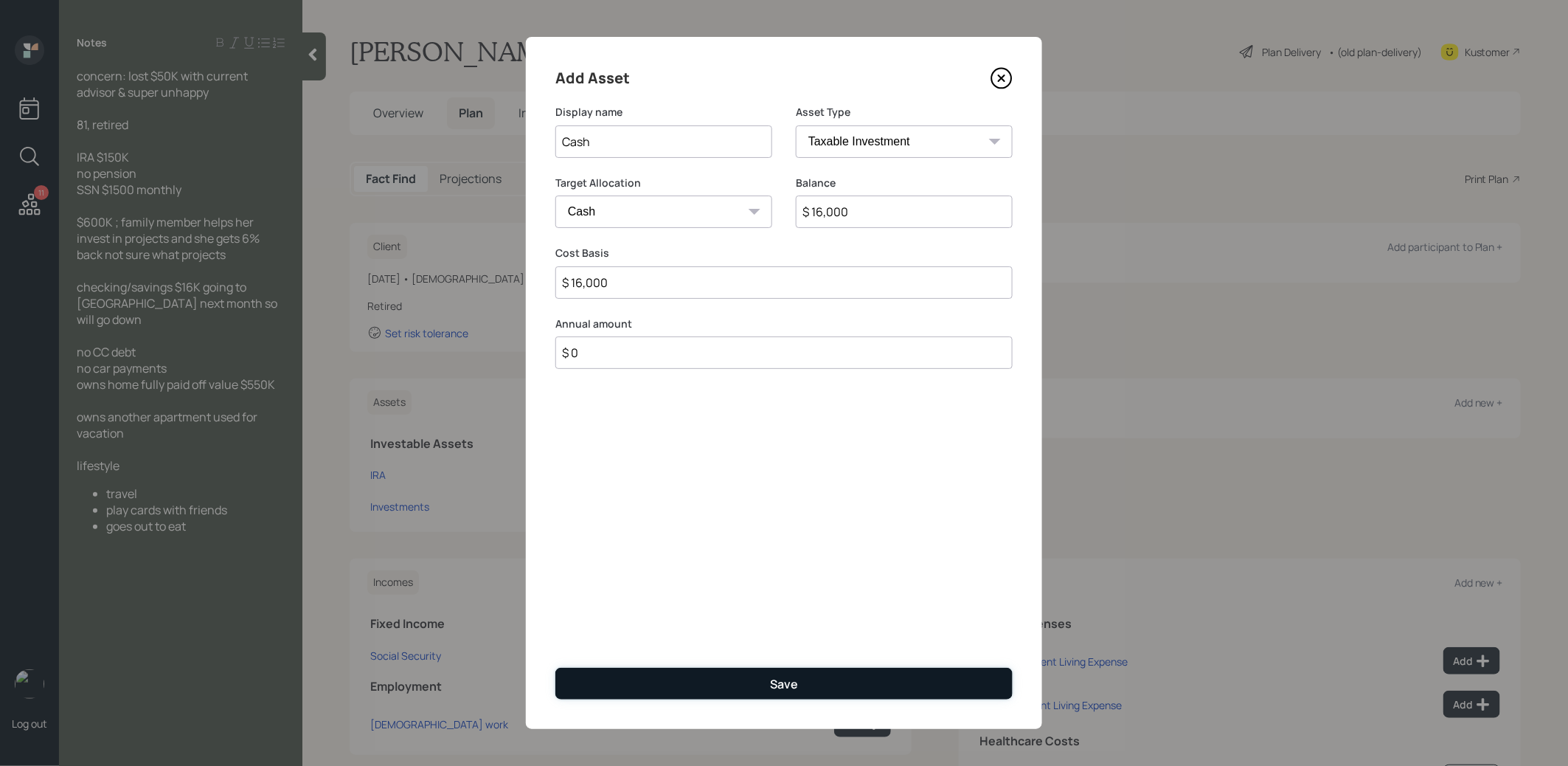
click at [744, 683] on button "Save" at bounding box center [784, 684] width 457 height 32
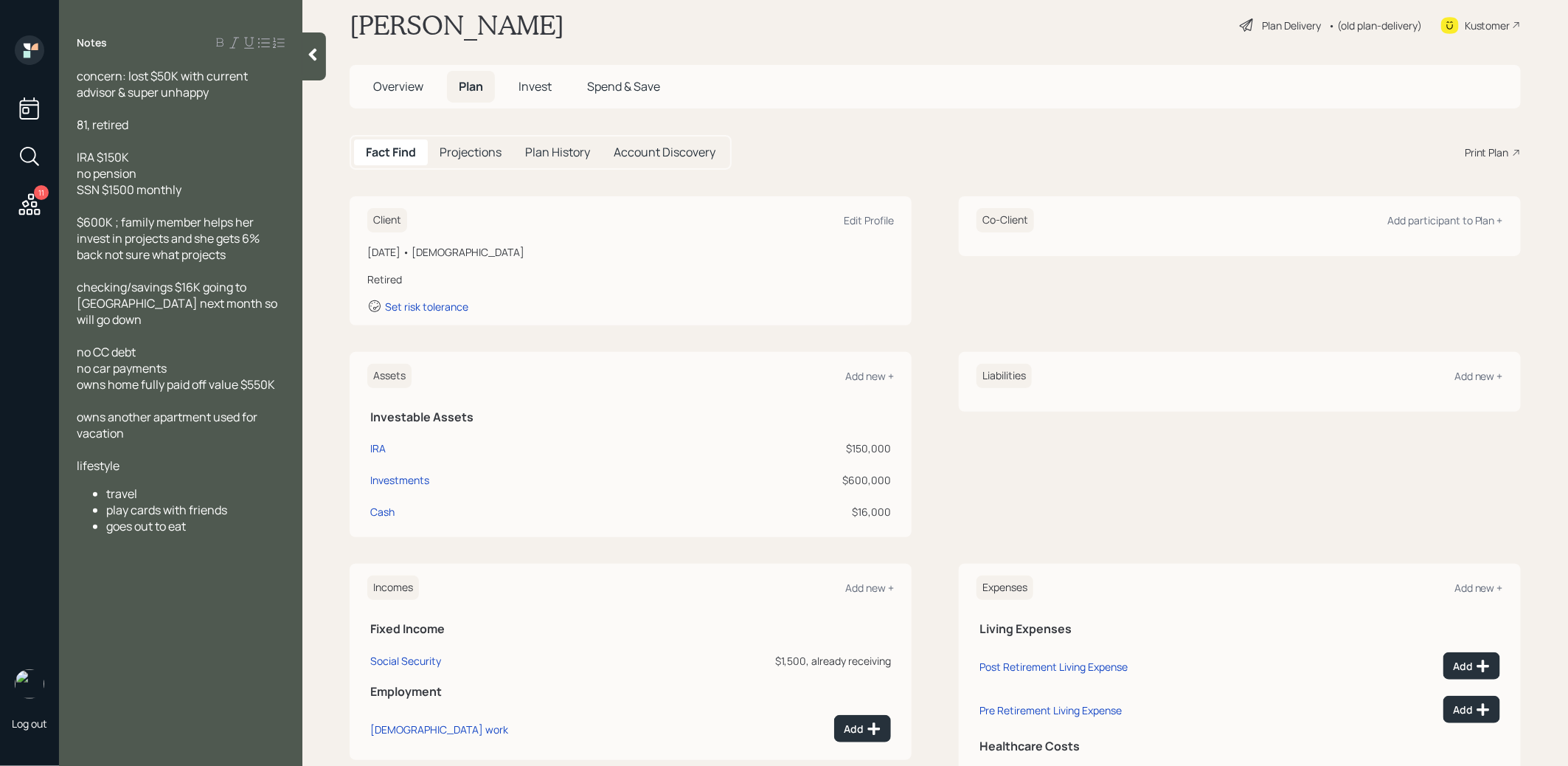
scroll to position [29, 0]
click at [873, 369] on div "Add new +" at bounding box center [869, 373] width 49 height 14
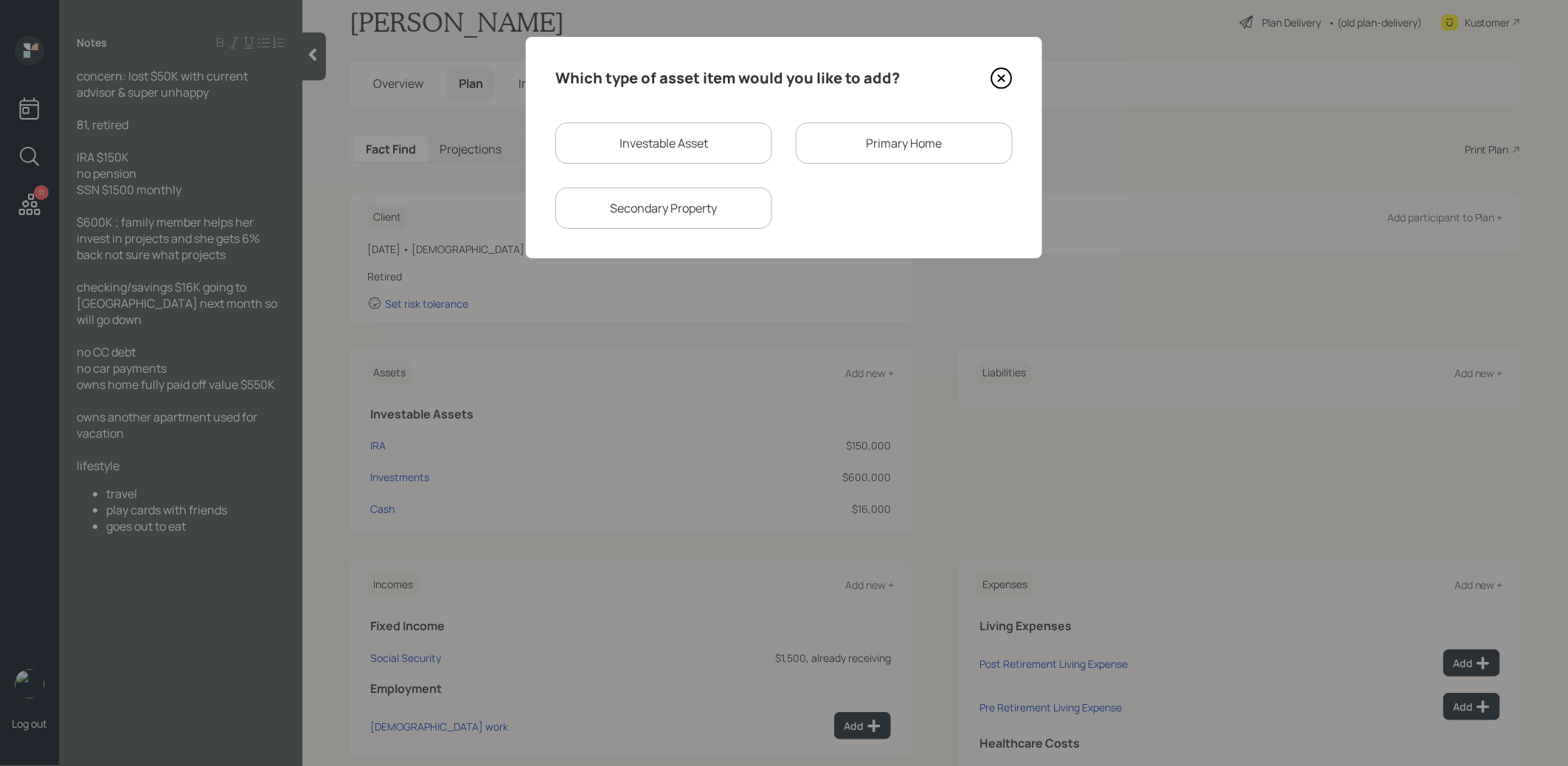
click at [863, 149] on div "Primary Home" at bounding box center [903, 143] width 217 height 41
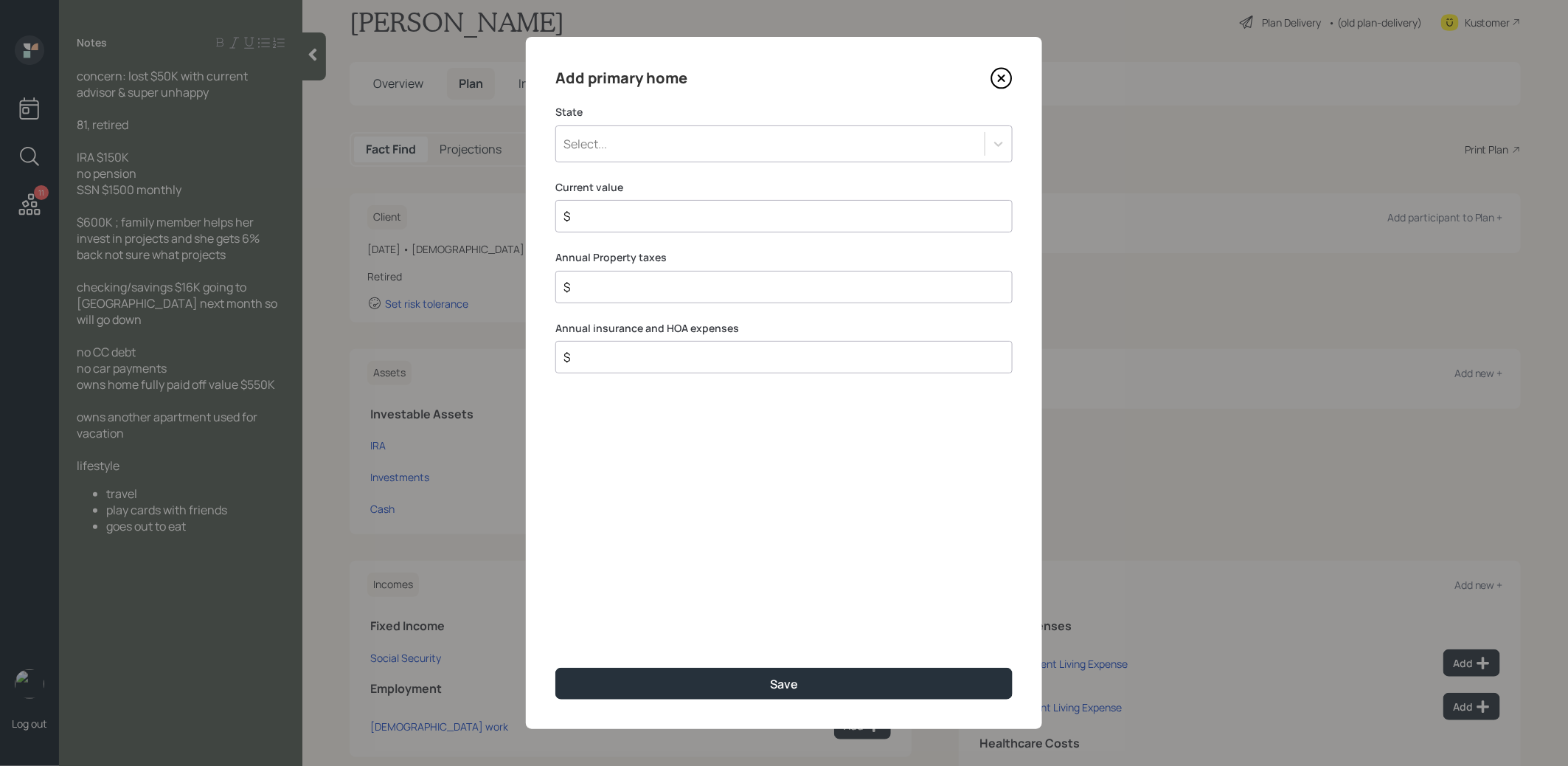
click at [723, 144] on div "Select..." at bounding box center [770, 144] width 429 height 25
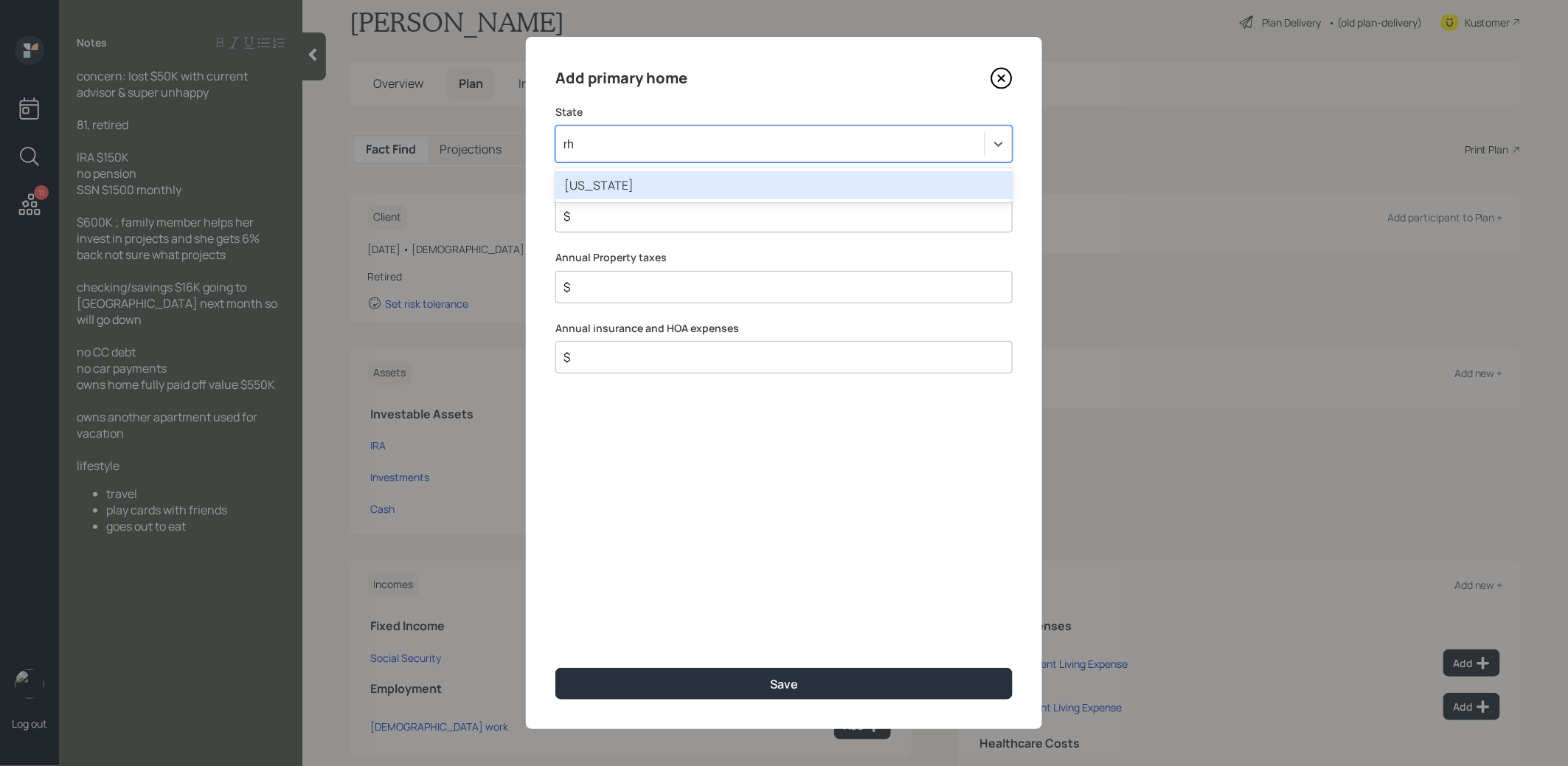
type input "rho"
click at [768, 179] on div "[US_STATE]" at bounding box center [784, 185] width 457 height 28
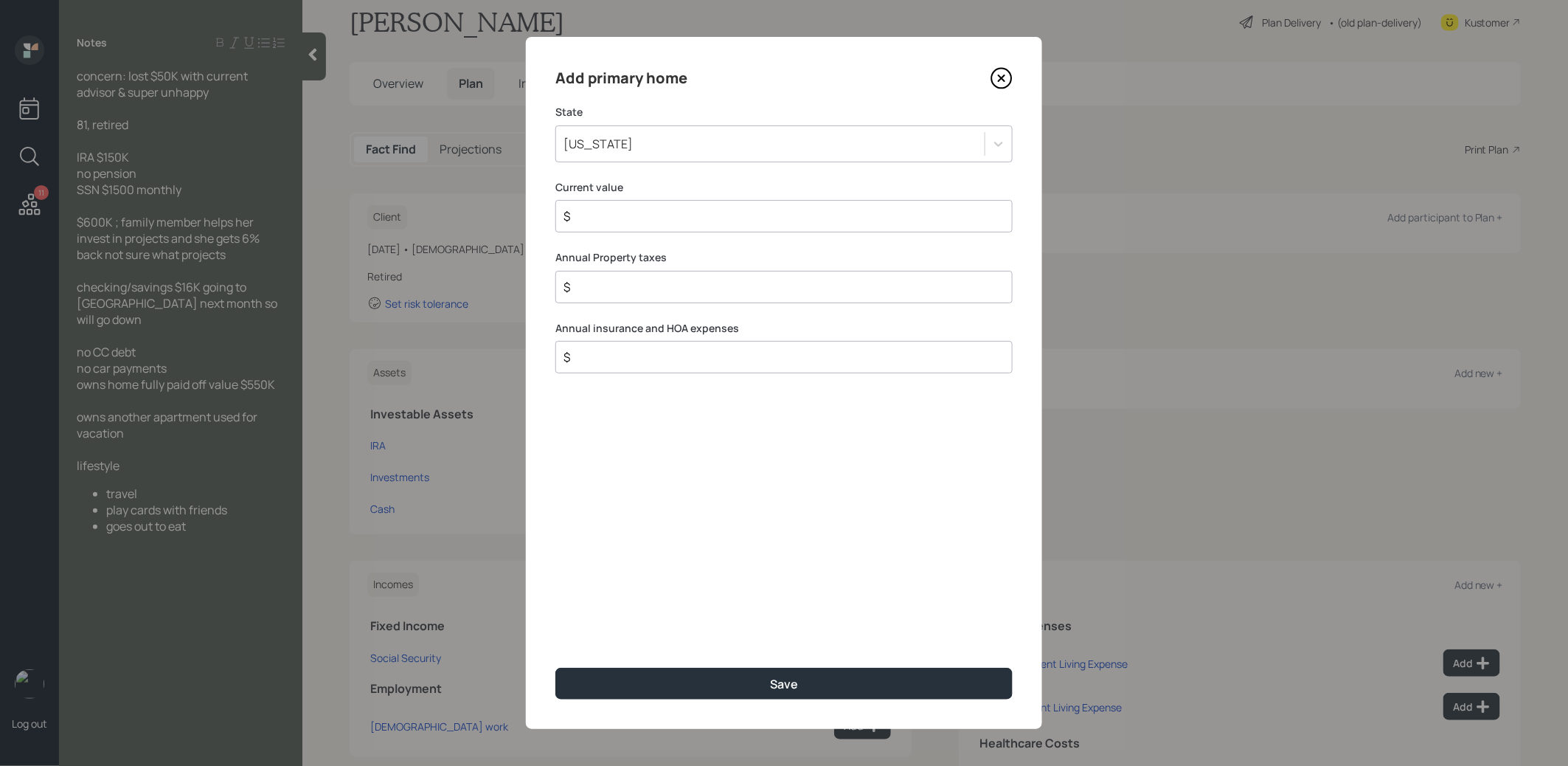
click at [676, 216] on input "$" at bounding box center [777, 216] width 432 height 18
type input "$ 550,000"
click at [702, 690] on button "Save" at bounding box center [784, 684] width 457 height 32
